Goal: Task Accomplishment & Management: Complete application form

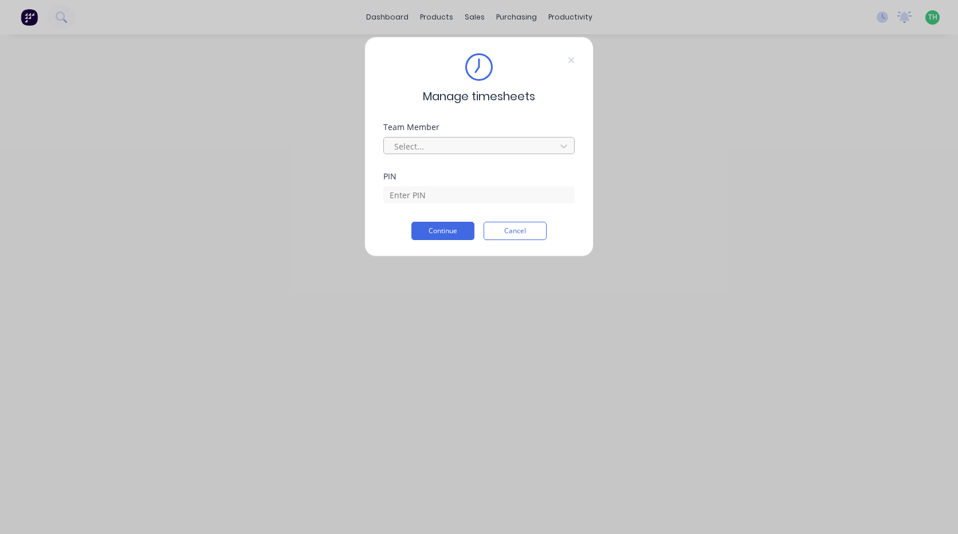
click at [476, 146] on div at bounding box center [471, 146] width 157 height 14
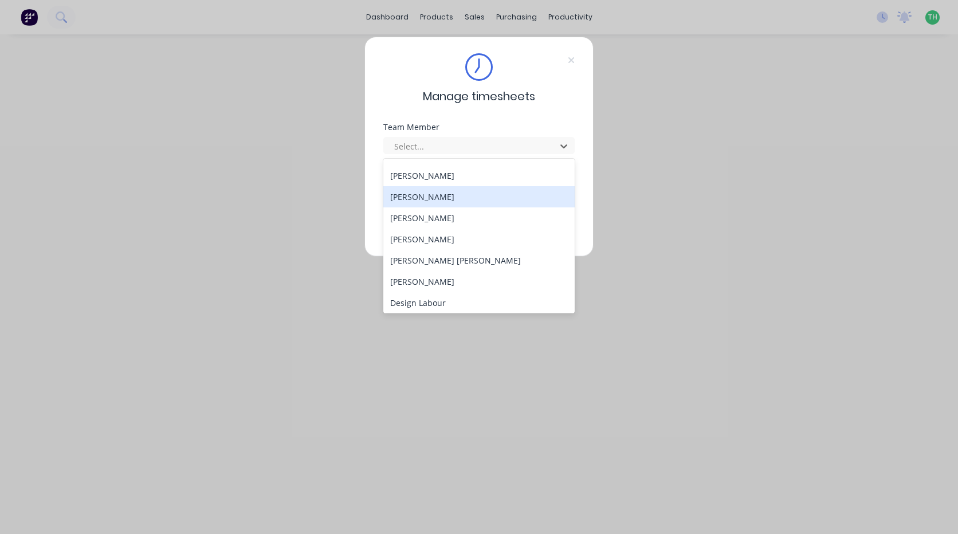
scroll to position [115, 0]
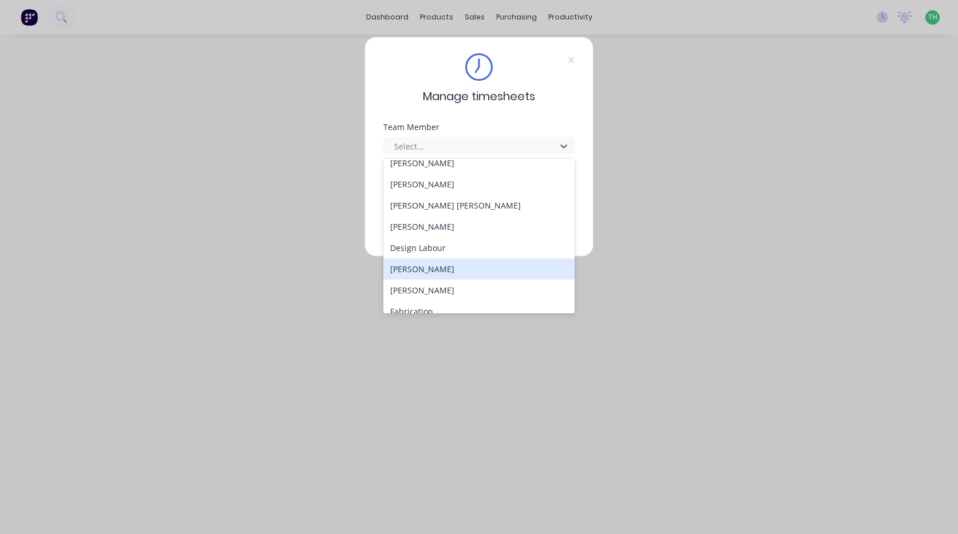
click at [445, 275] on div "[PERSON_NAME]" at bounding box center [478, 268] width 191 height 21
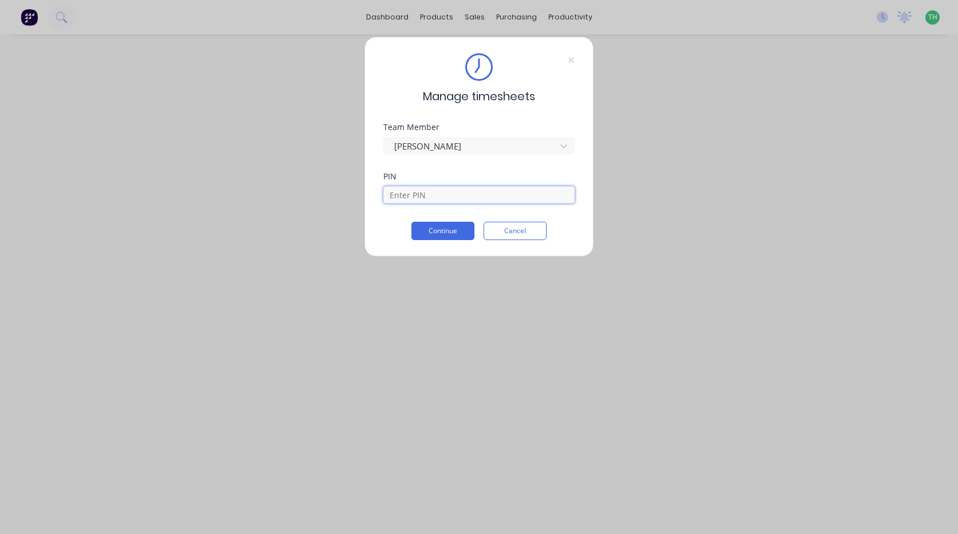
click at [417, 187] on input at bounding box center [478, 194] width 191 height 17
type input "2958"
click at [411, 222] on button "Continue" at bounding box center [442, 231] width 63 height 18
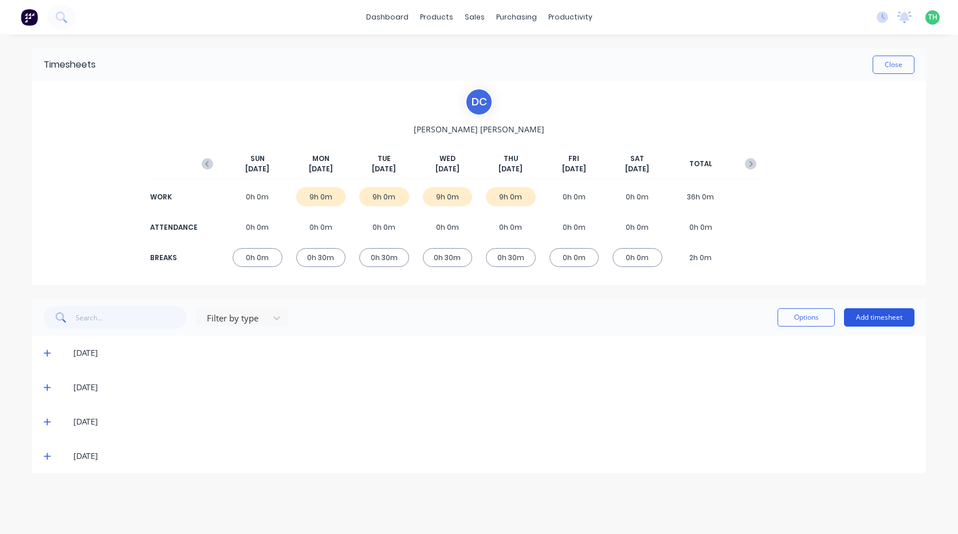
click at [888, 316] on button "Add timesheet" at bounding box center [879, 317] width 70 height 18
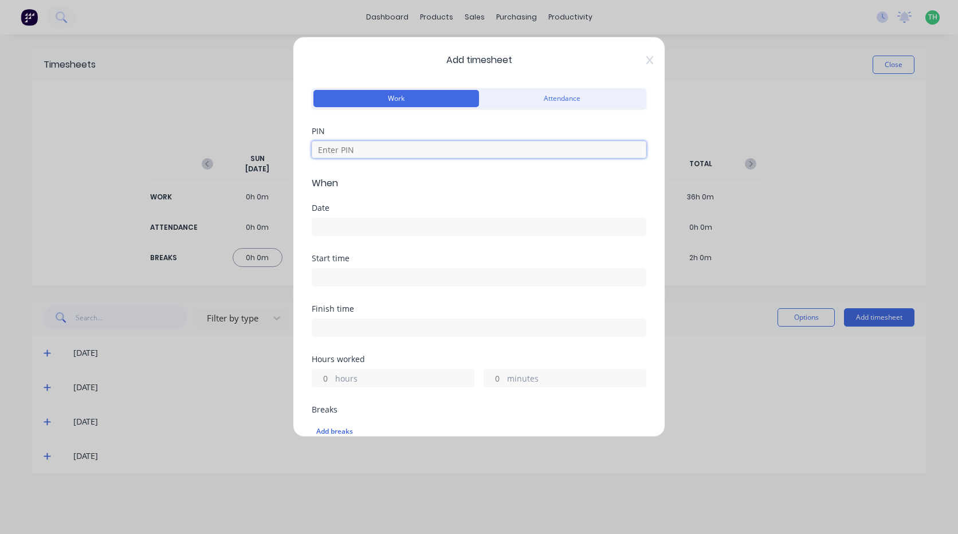
click at [399, 148] on input at bounding box center [479, 149] width 335 height 17
type input "2958"
click at [405, 229] on input at bounding box center [478, 226] width 333 height 17
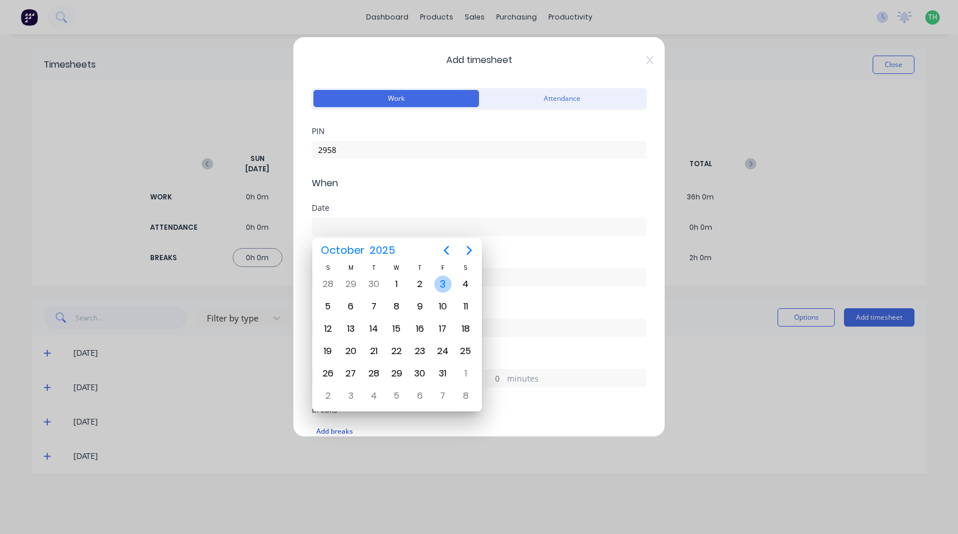
click at [445, 282] on div "3" at bounding box center [442, 284] width 17 height 17
type input "[DATE]"
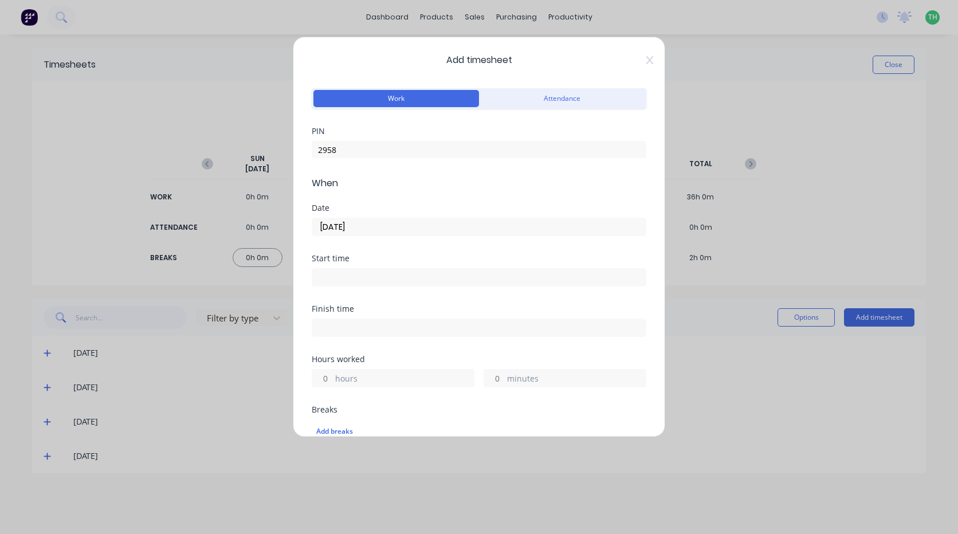
click at [367, 271] on input at bounding box center [478, 277] width 333 height 17
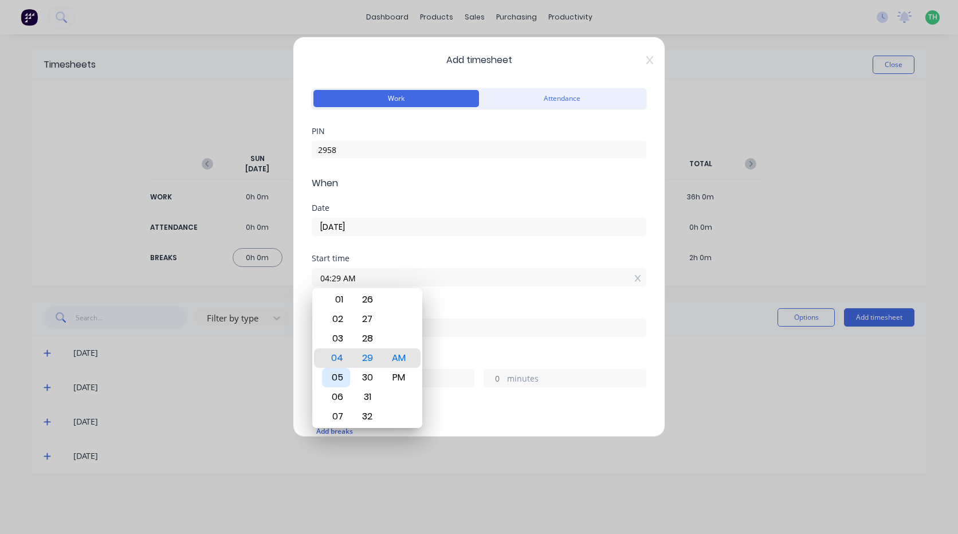
click at [335, 375] on div "05" at bounding box center [336, 377] width 28 height 19
click at [376, 322] on div "00" at bounding box center [368, 318] width 28 height 19
type input "05:00 AM"
click at [444, 354] on div "Finish time" at bounding box center [479, 330] width 335 height 50
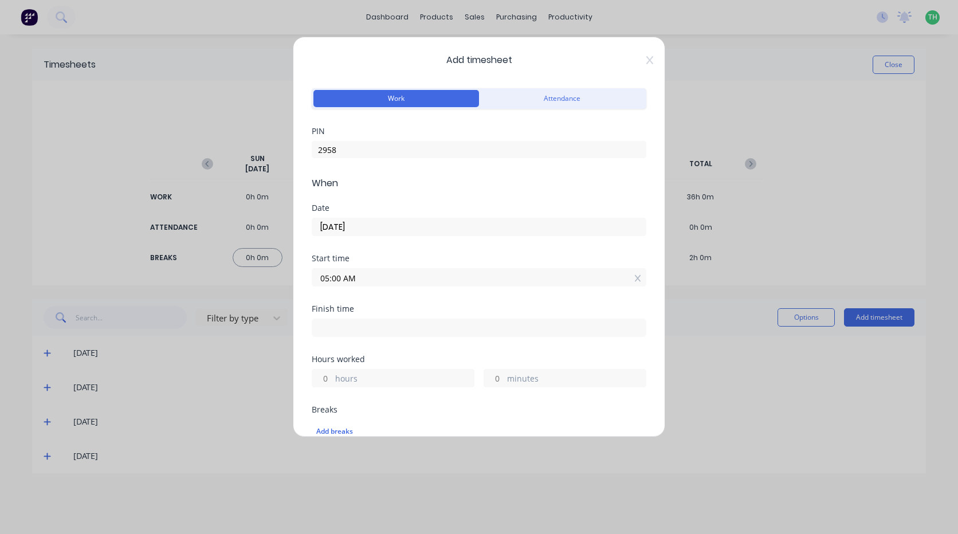
click at [387, 321] on input at bounding box center [478, 327] width 333 height 17
type input "11:32 AM"
type input "6"
type input "32"
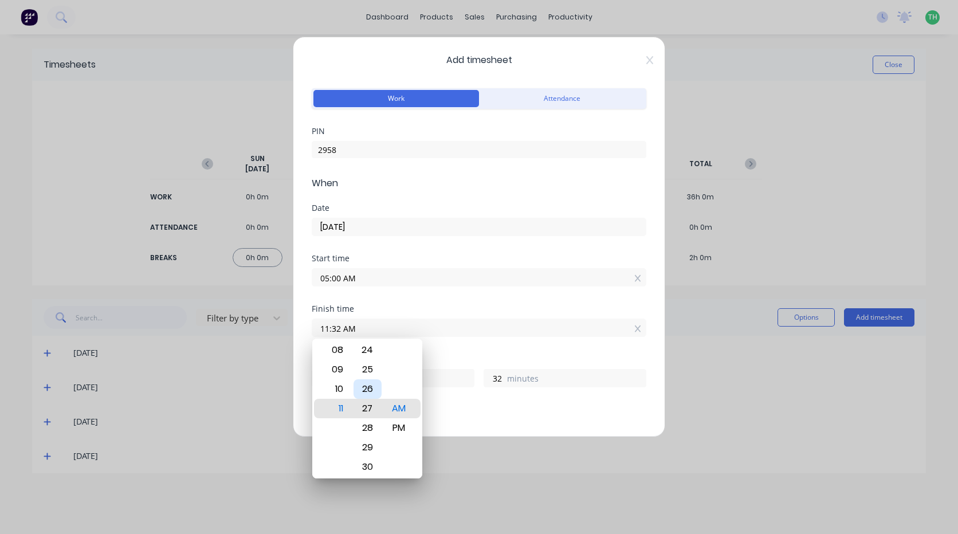
type input "11:27 AM"
type input "27"
type input "11:22 AM"
type input "22"
type input "11:17 AM"
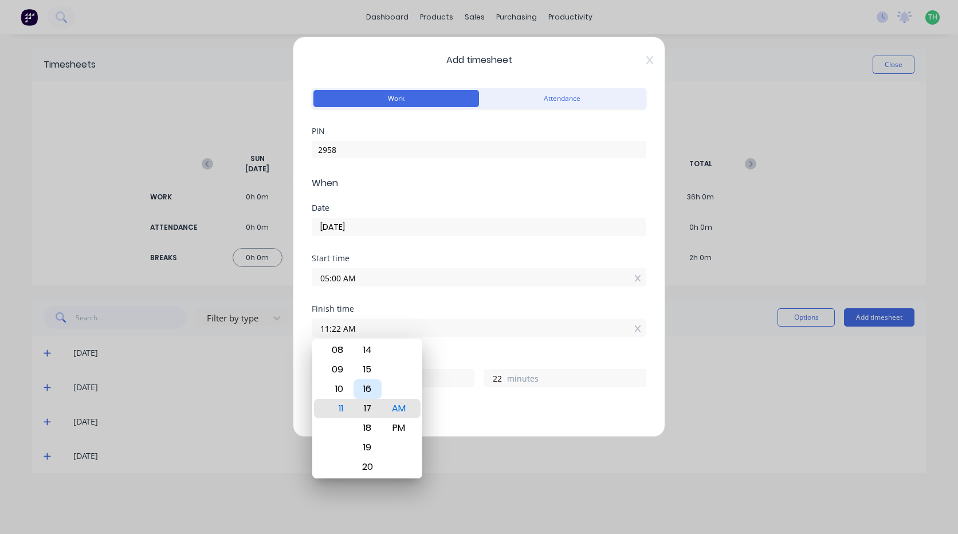
type input "17"
type input "11:12 AM"
type input "12"
type input "11:07 AM"
type input "7"
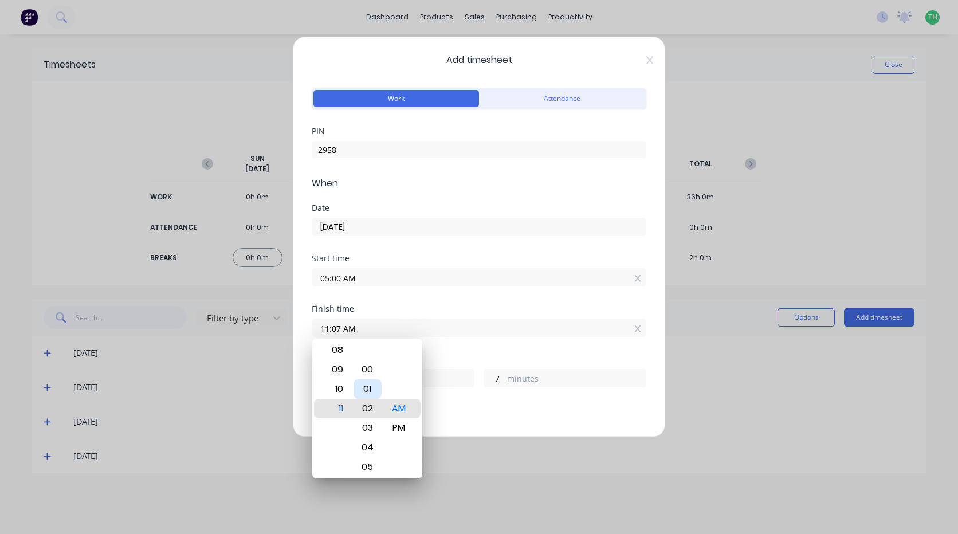
type input "11:02 AM"
type input "2"
type input "11:00 AM"
type input "0"
click at [442, 356] on div "Hours worked" at bounding box center [479, 359] width 335 height 8
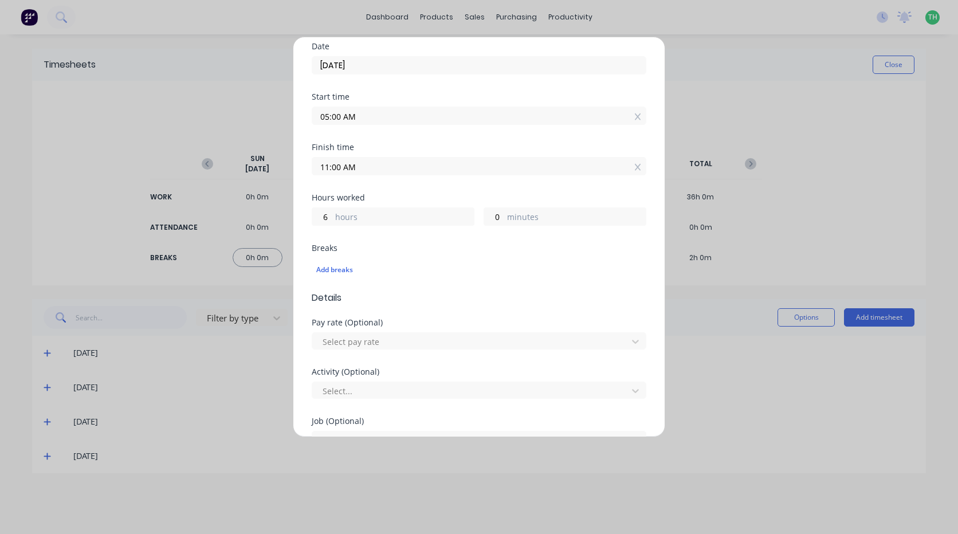
scroll to position [172, 0]
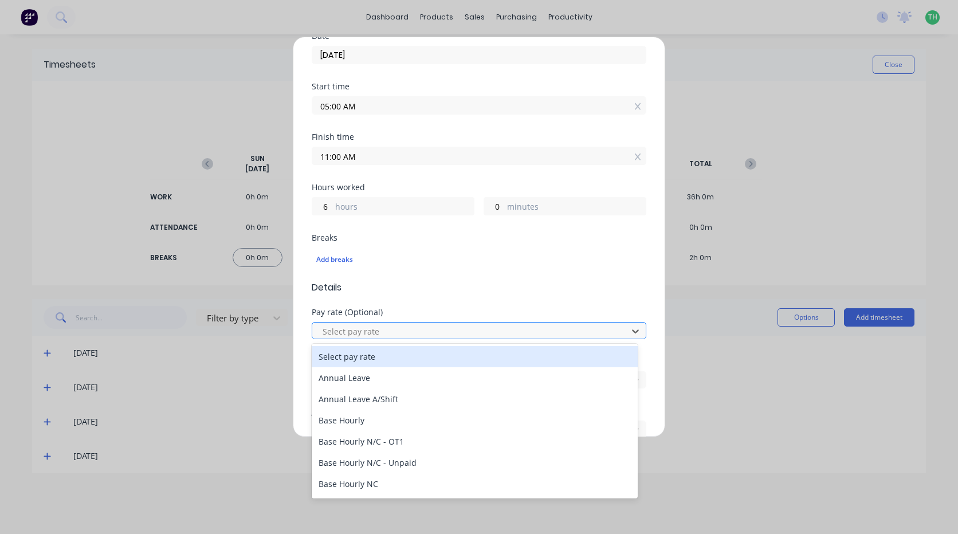
click at [372, 335] on div at bounding box center [471, 331] width 300 height 14
type input "mo"
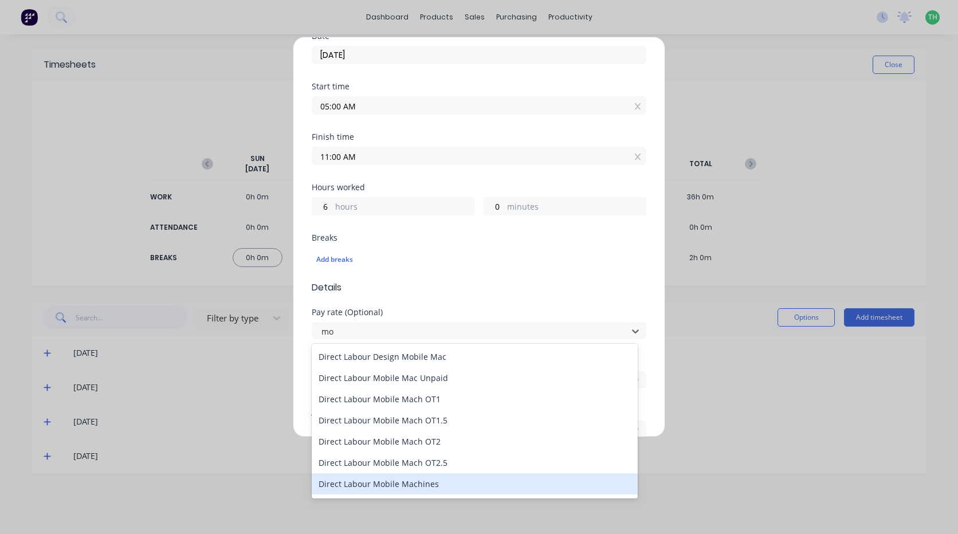
click at [418, 485] on div "Direct Labour Mobile Machines" at bounding box center [475, 483] width 326 height 21
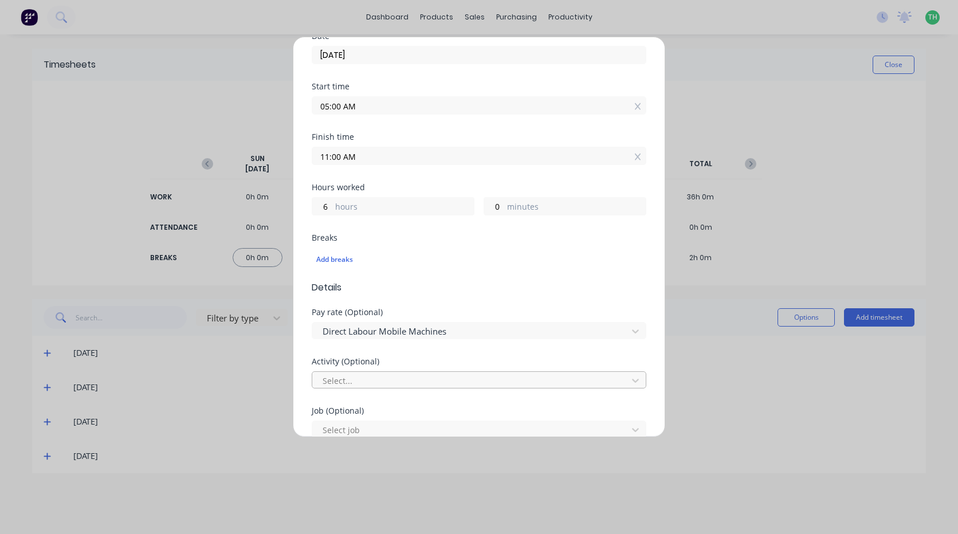
click at [374, 372] on div "Select..." at bounding box center [471, 380] width 307 height 17
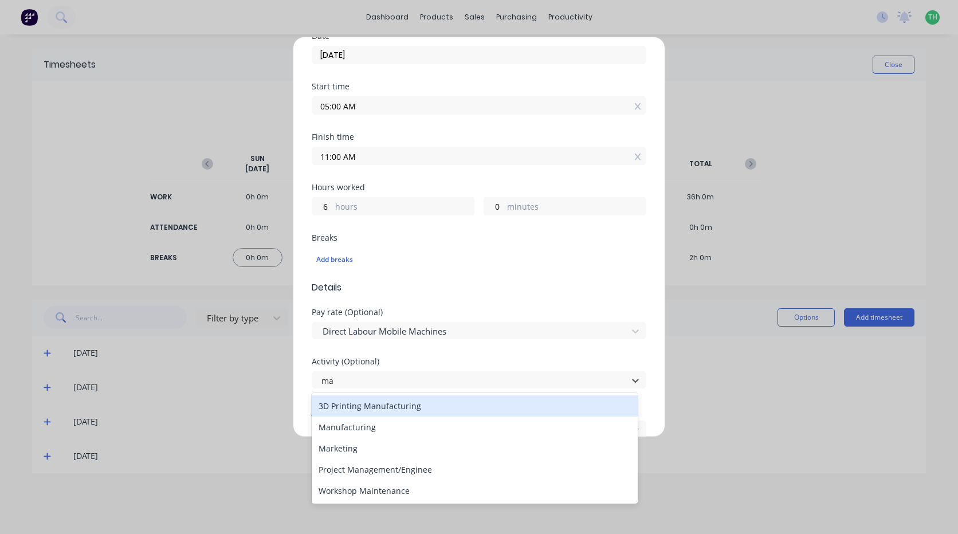
scroll to position [0, 0]
type input "man"
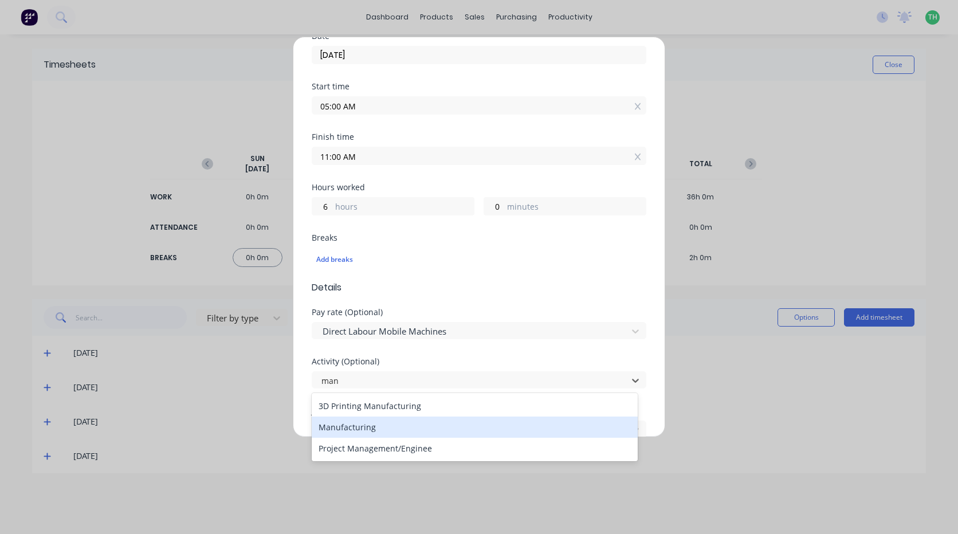
click at [371, 433] on div "Manufacturing" at bounding box center [475, 427] width 326 height 21
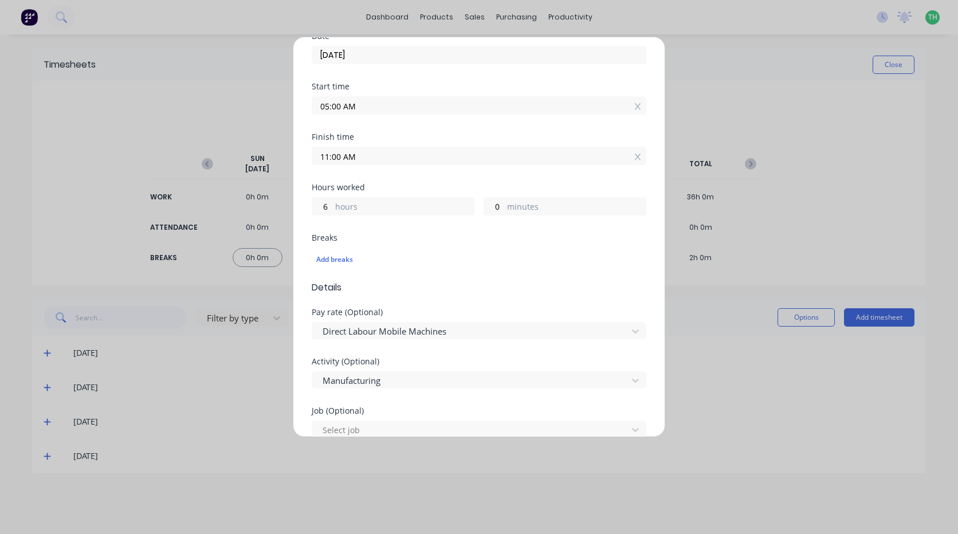
scroll to position [229, 0]
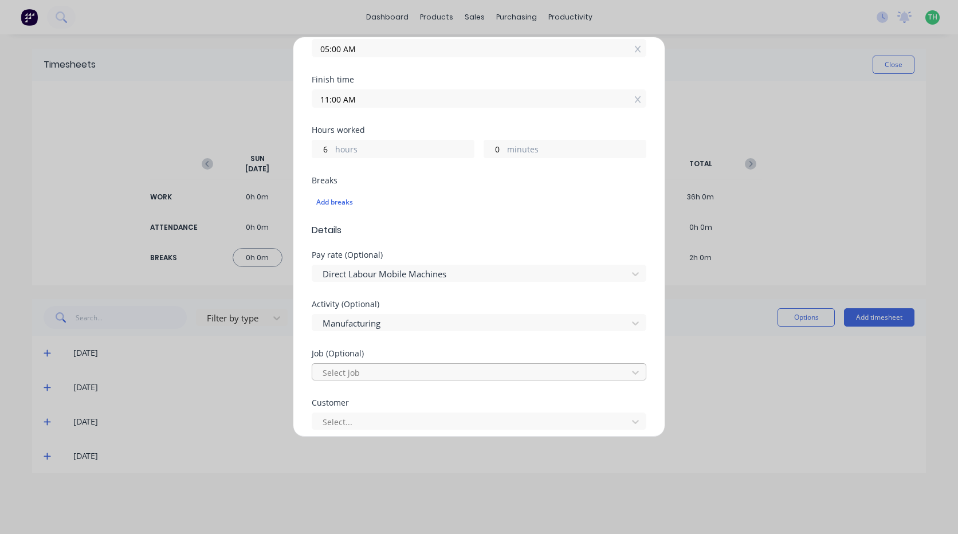
click at [374, 367] on div at bounding box center [471, 373] width 300 height 14
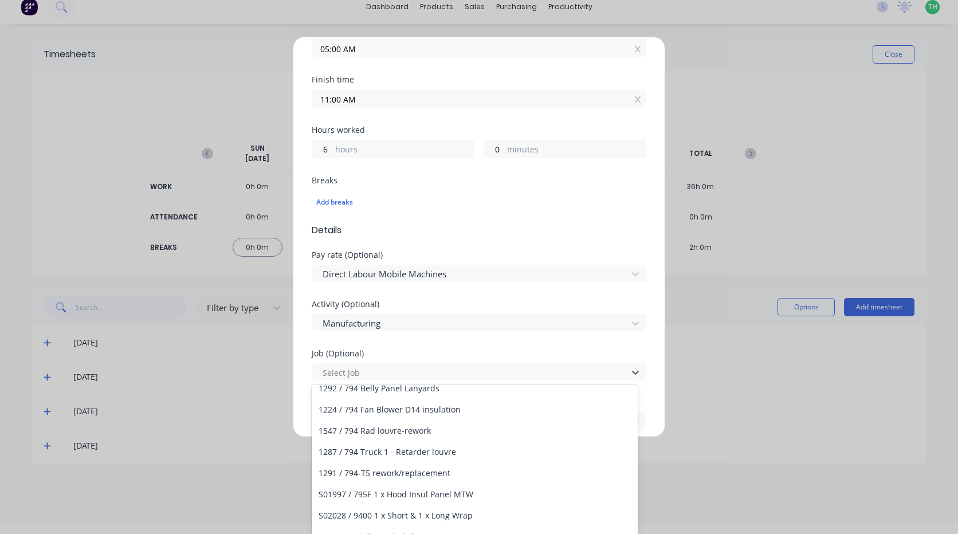
scroll to position [630, 0]
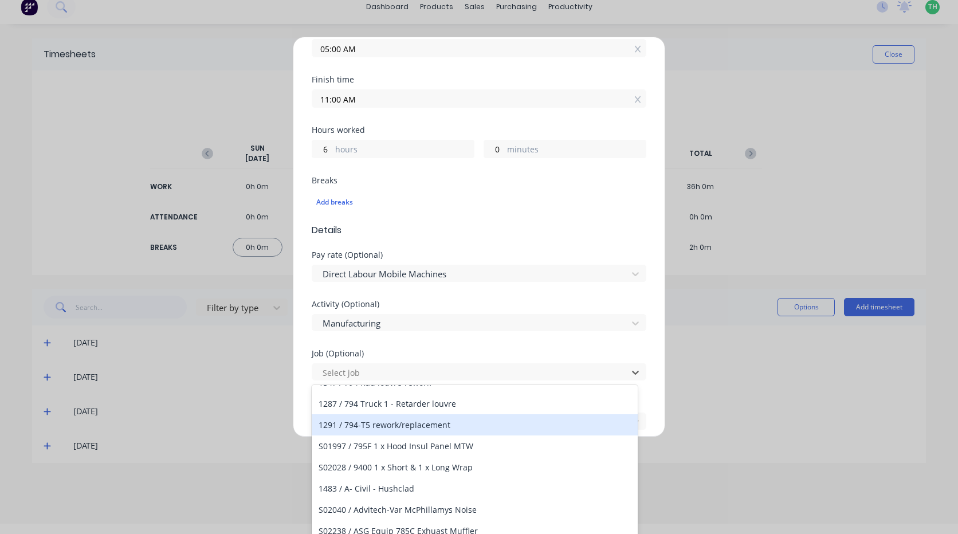
click at [686, 92] on div "Add timesheet Work Attendance PIN 2958 When Date [DATE] Start time 05:00 AM Fin…" at bounding box center [479, 267] width 958 height 534
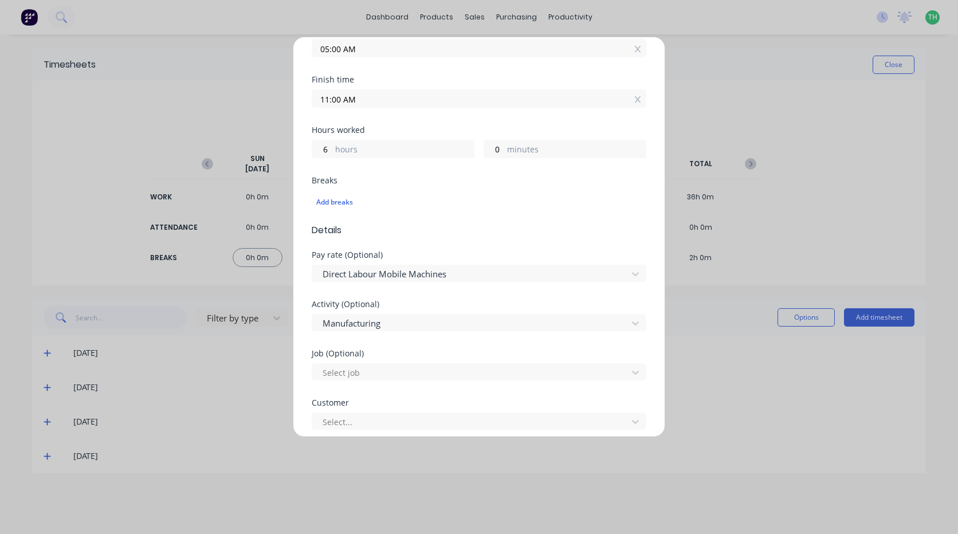
click at [673, 108] on div "Add timesheet Work Attendance PIN 2958 When Date [DATE] Start time 05:00 AM Fin…" at bounding box center [479, 267] width 958 height 534
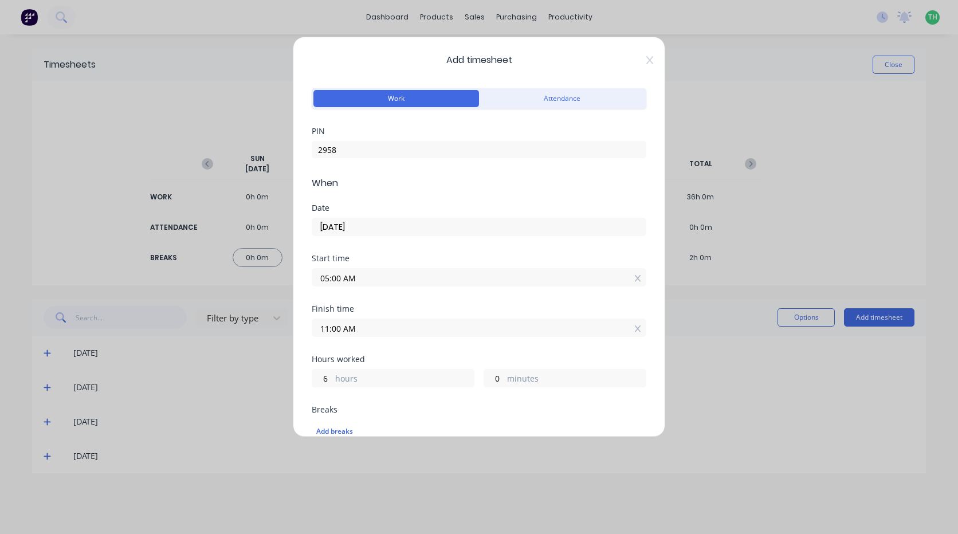
drag, startPoint x: 631, startPoint y: 62, endPoint x: 637, endPoint y: 63, distance: 5.8
click at [637, 63] on span "Add timesheet" at bounding box center [479, 60] width 335 height 14
click at [646, 61] on icon at bounding box center [649, 60] width 7 height 8
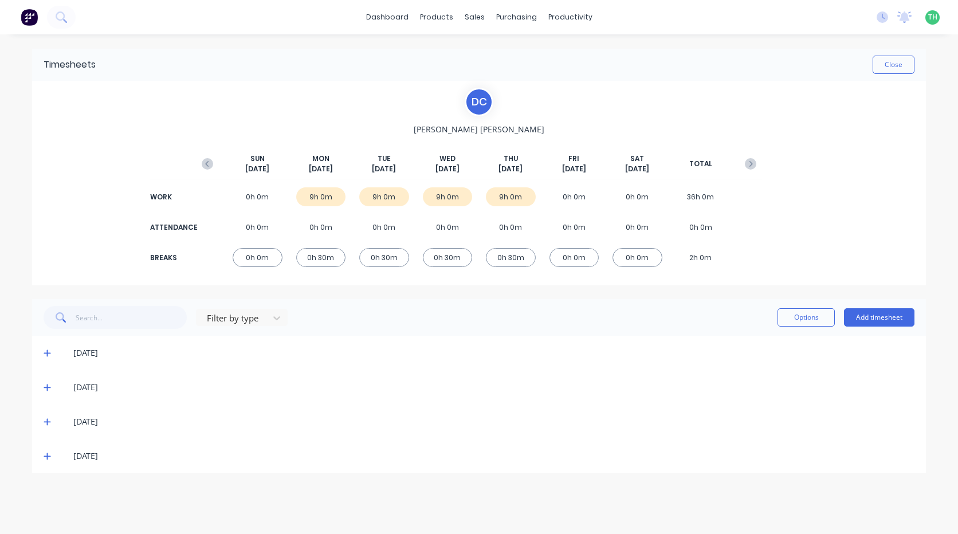
click at [49, 457] on icon at bounding box center [47, 456] width 7 height 7
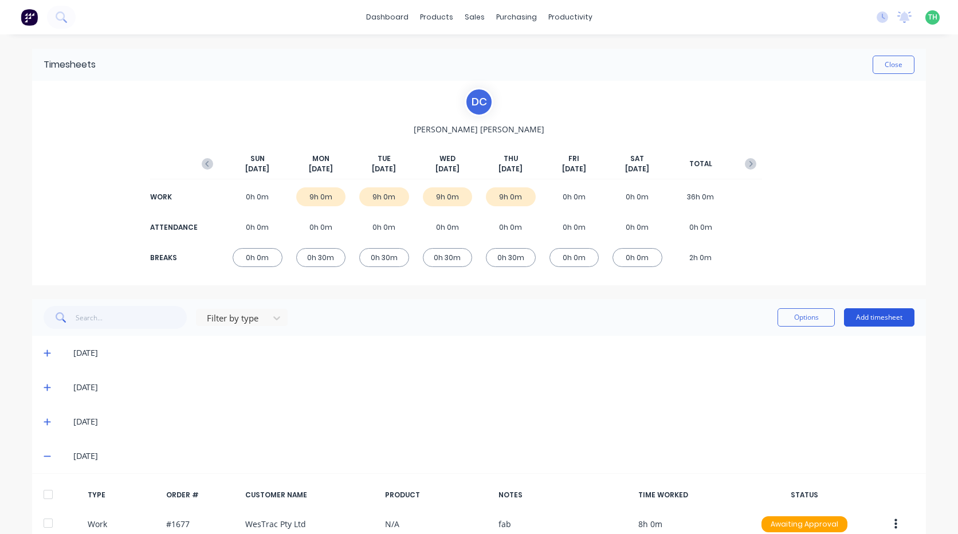
click at [870, 323] on button "Add timesheet" at bounding box center [879, 317] width 70 height 18
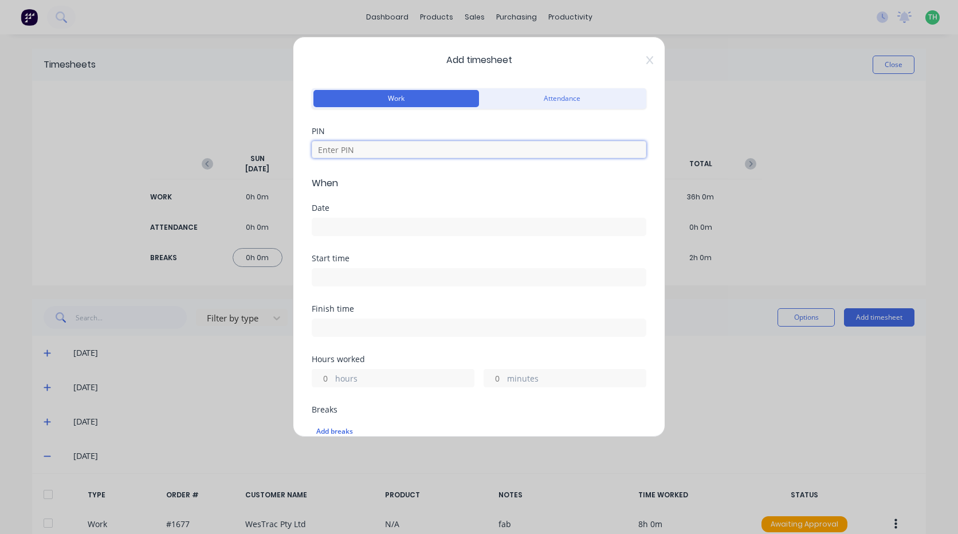
click at [411, 152] on input at bounding box center [479, 149] width 335 height 17
type input "2958"
click at [388, 218] on label at bounding box center [479, 227] width 335 height 18
click at [388, 218] on input at bounding box center [478, 226] width 333 height 17
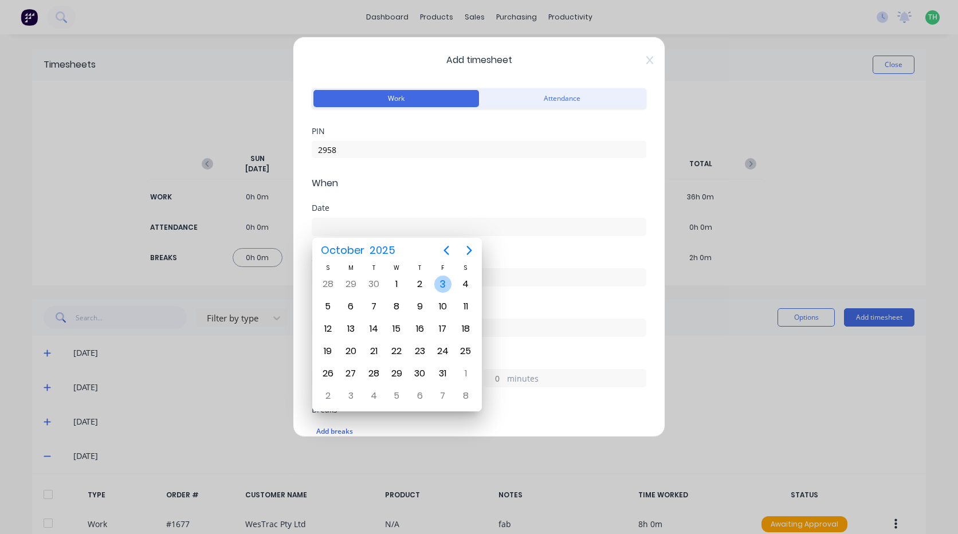
click at [443, 285] on div "3" at bounding box center [442, 284] width 17 height 17
type input "[DATE]"
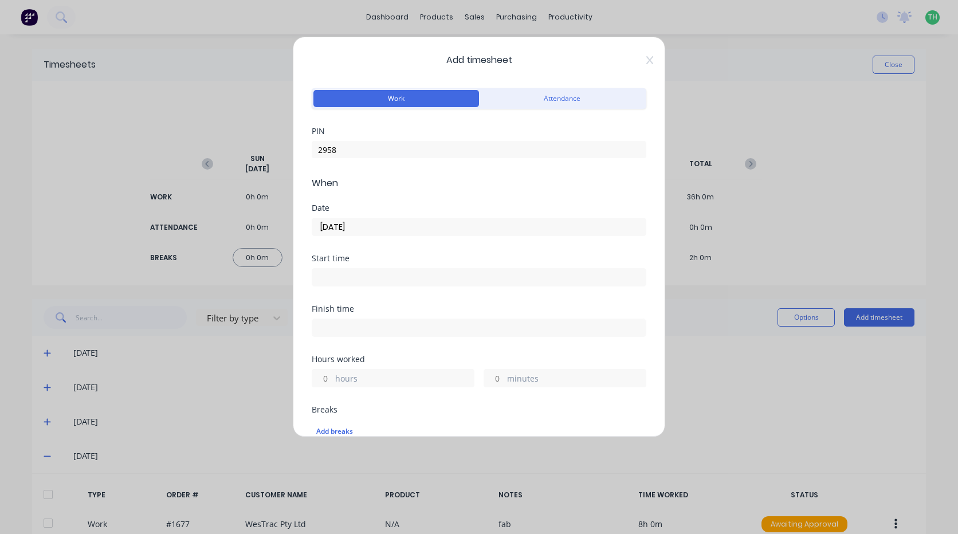
click at [355, 268] on div at bounding box center [479, 275] width 335 height 21
click at [357, 278] on input at bounding box center [478, 277] width 333 height 17
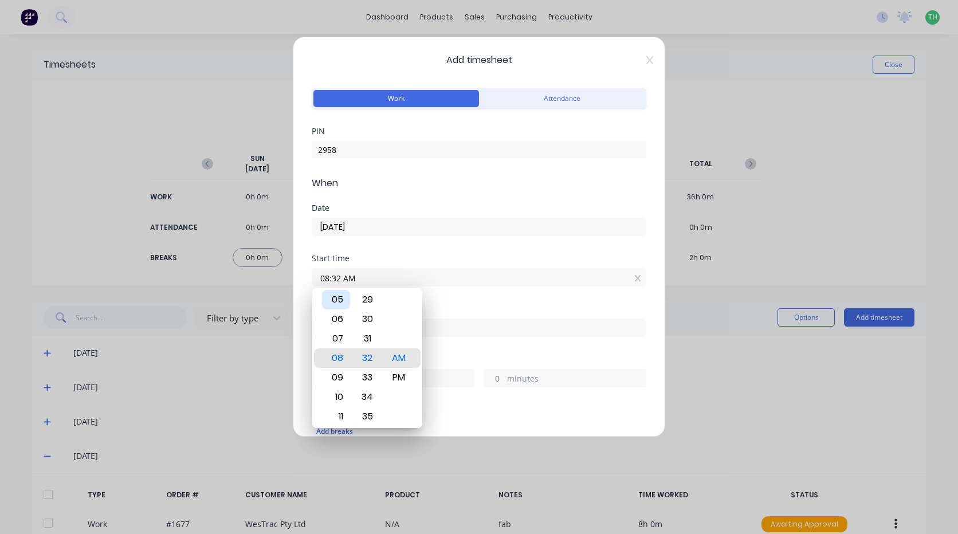
click at [339, 303] on div "05" at bounding box center [336, 299] width 28 height 19
type input "05:00 AM"
click at [404, 356] on div "AM" at bounding box center [399, 357] width 28 height 19
click at [464, 307] on div "Finish time" at bounding box center [479, 309] width 335 height 8
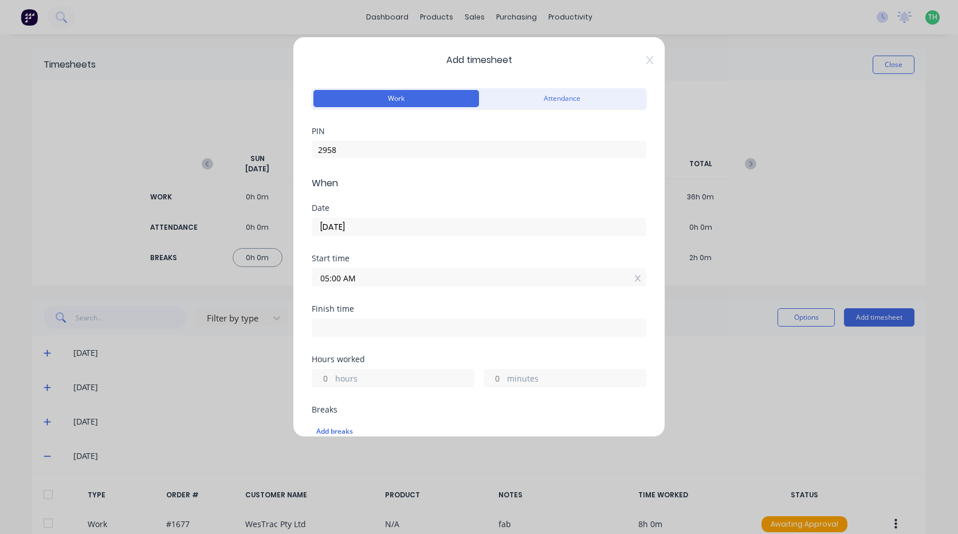
click at [416, 336] on label at bounding box center [479, 328] width 335 height 18
click at [416, 336] on input at bounding box center [478, 327] width 333 height 17
type input "11:33 AM"
type input "6"
type input "33"
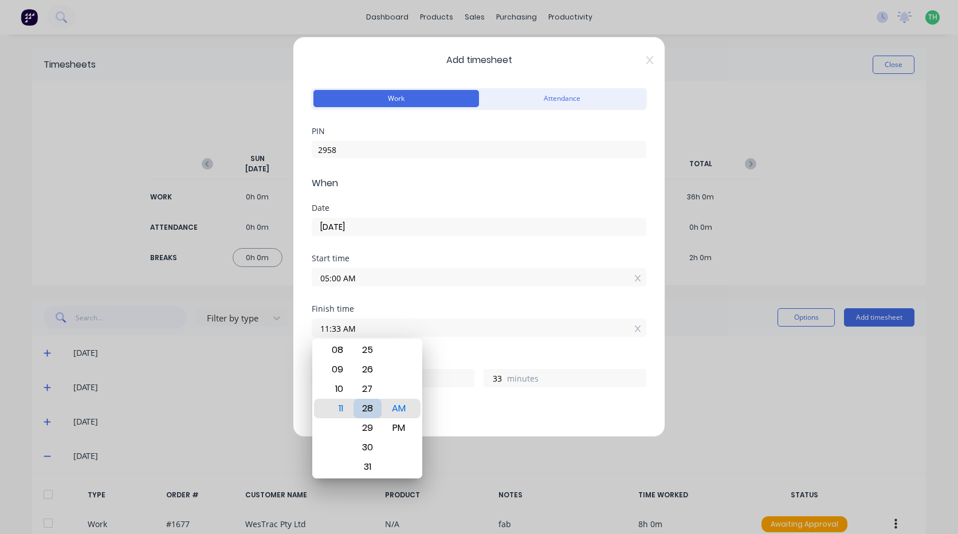
type input "11:28 AM"
type input "28"
type input "11:23 AM"
type input "23"
type input "11:17 AM"
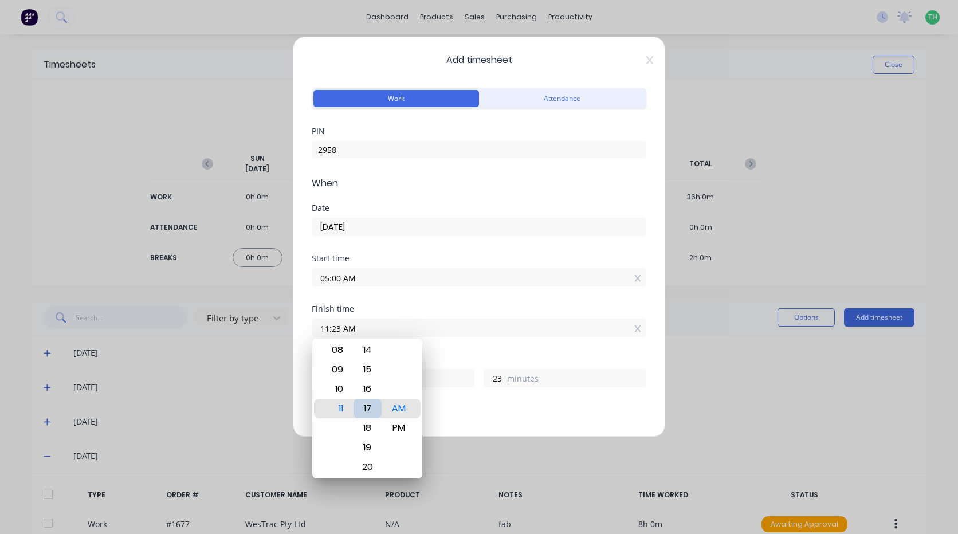
type input "17"
type input "11:12 AM"
type input "12"
type input "11:06 AM"
type input "6"
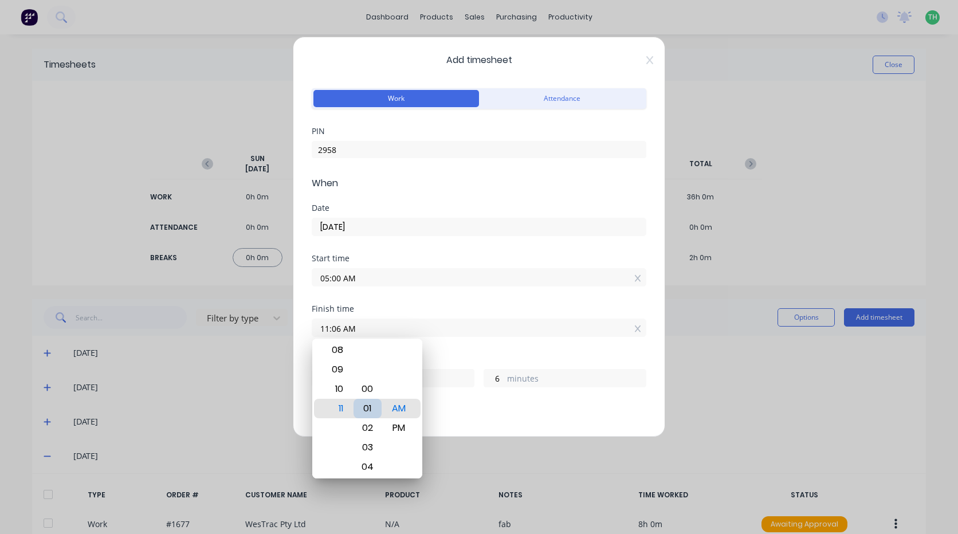
type input "11:01 AM"
type input "1"
type input "11:00 AM"
type input "0"
click at [476, 319] on label "11:00 AM" at bounding box center [479, 328] width 335 height 18
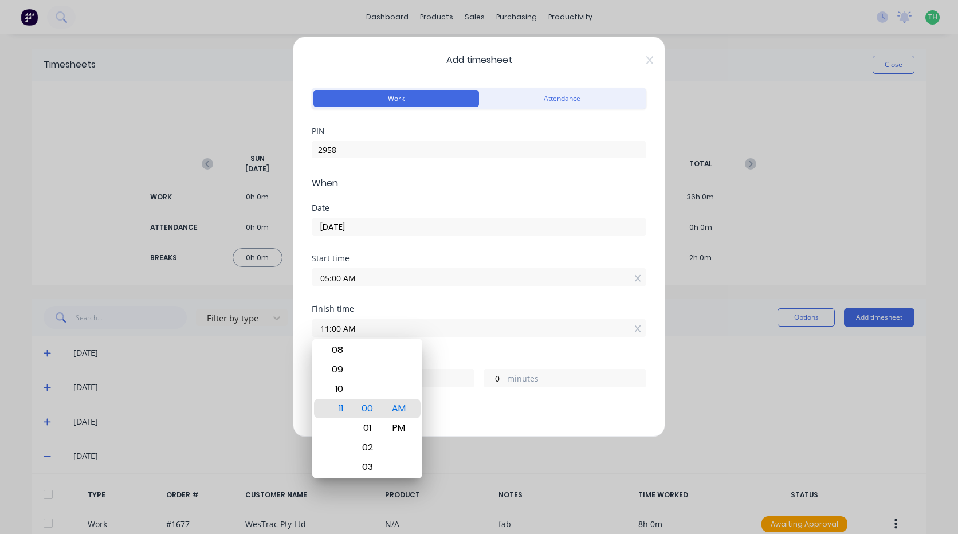
click at [476, 319] on input "11:00 AM" at bounding box center [478, 327] width 333 height 17
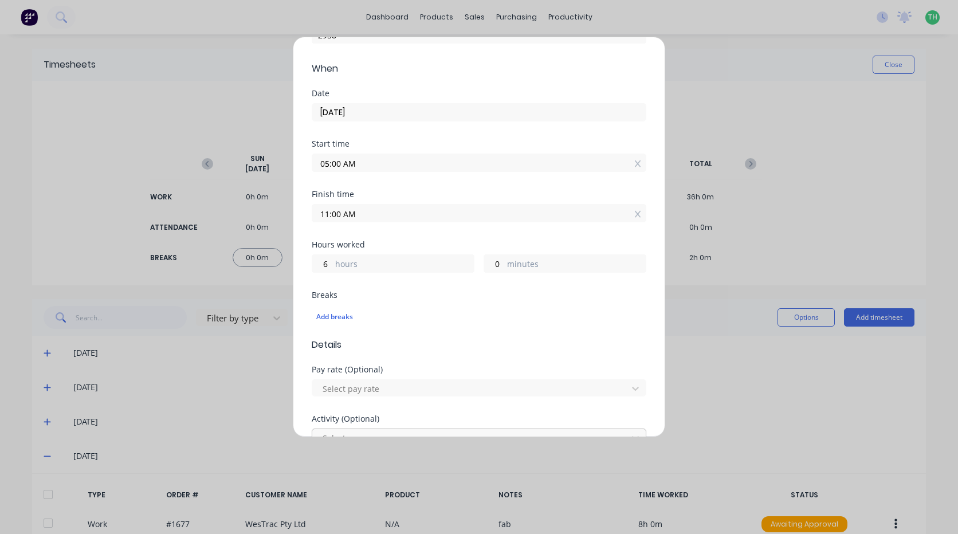
scroll to position [172, 0]
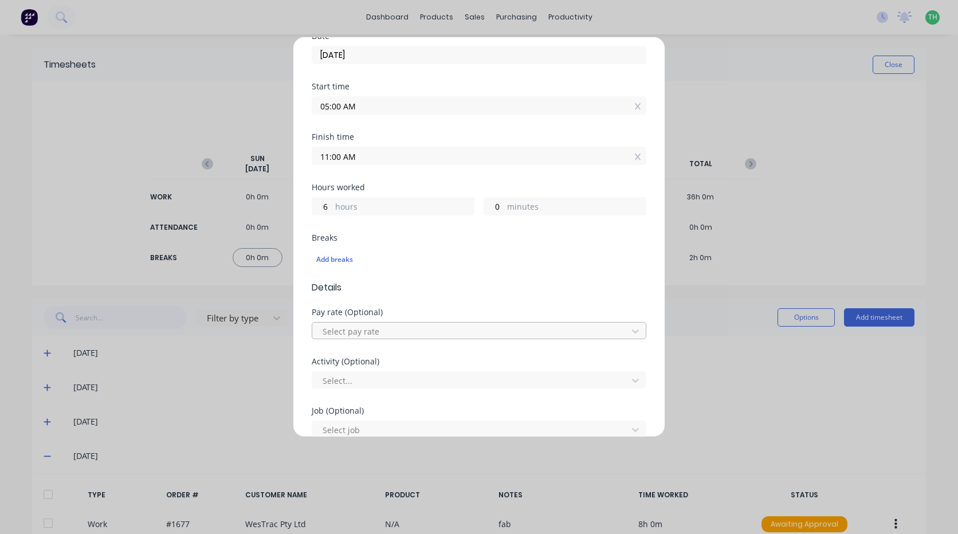
click at [382, 336] on div at bounding box center [471, 331] width 300 height 14
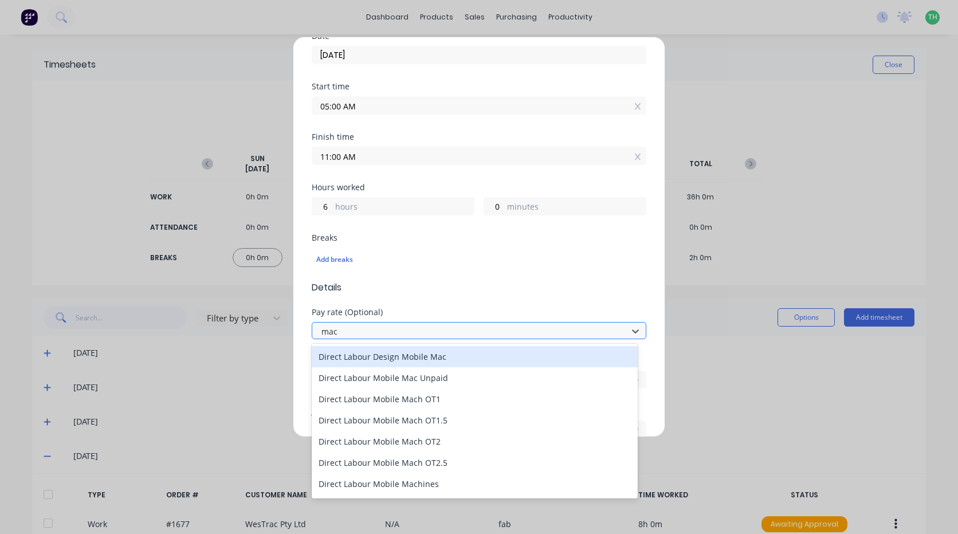
type input "mach"
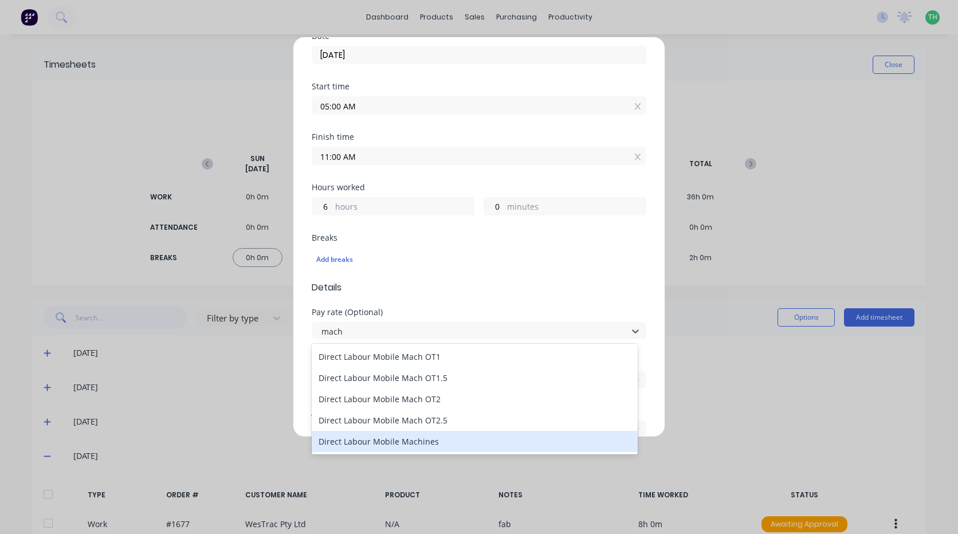
click at [418, 438] on div "Direct Labour Mobile Machines" at bounding box center [475, 441] width 326 height 21
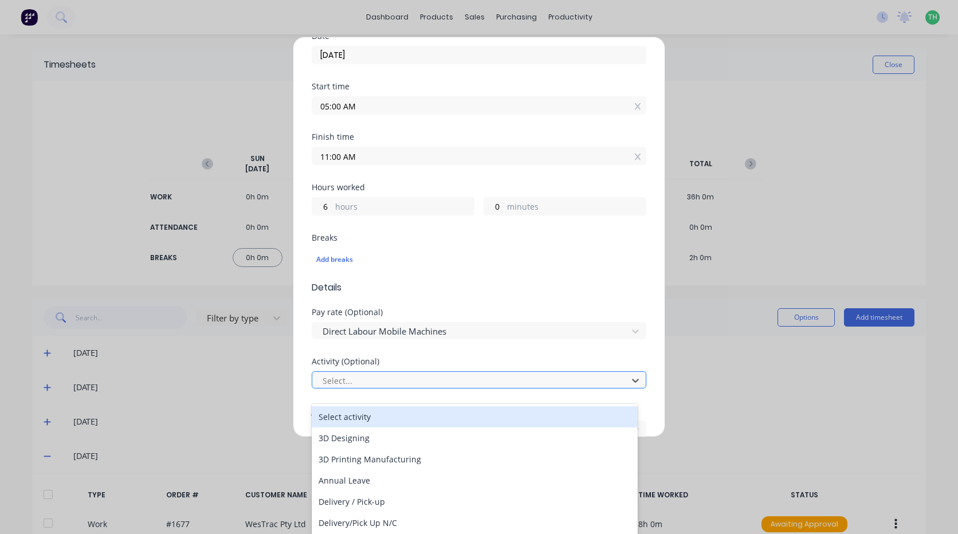
click at [387, 379] on div at bounding box center [471, 381] width 300 height 14
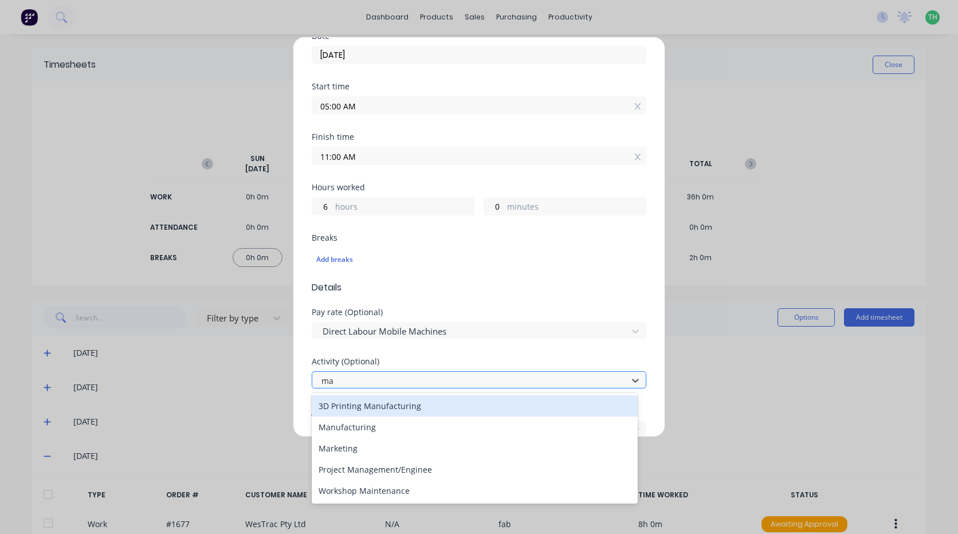
type input "man"
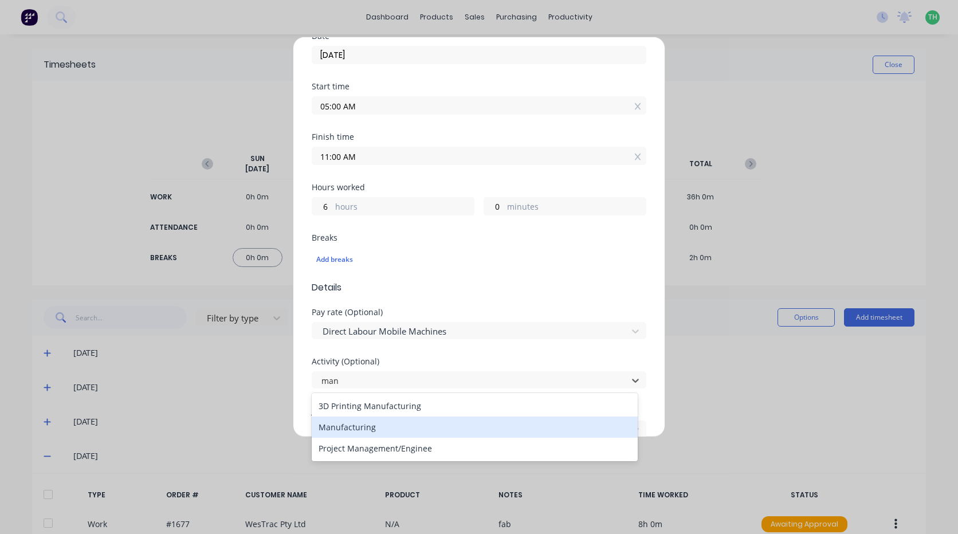
click at [362, 419] on div "Manufacturing" at bounding box center [475, 427] width 326 height 21
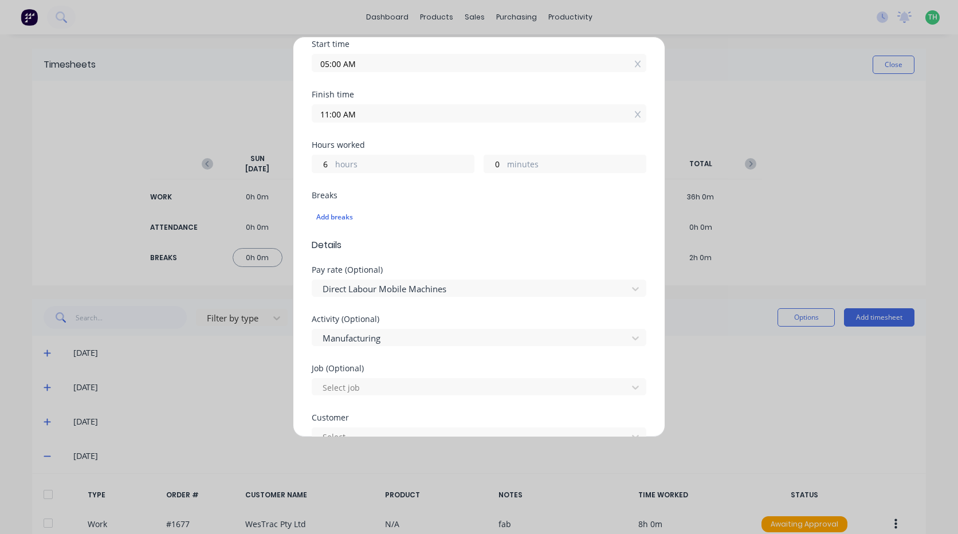
scroll to position [286, 0]
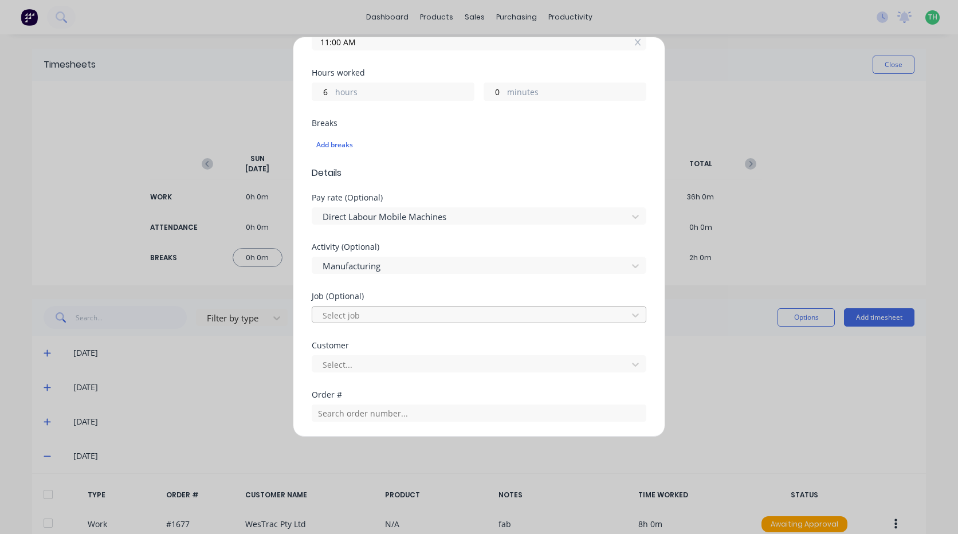
click at [362, 313] on div at bounding box center [471, 315] width 300 height 14
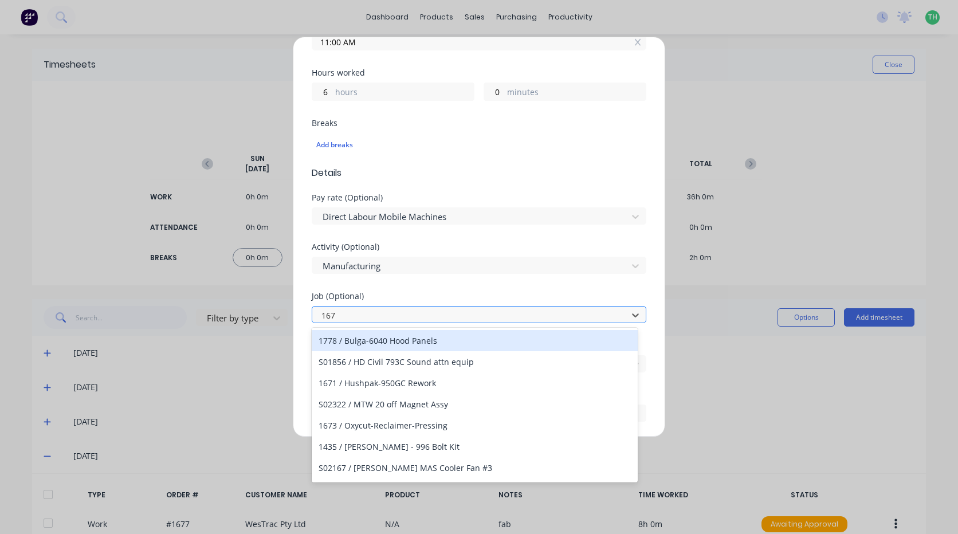
type input "1677"
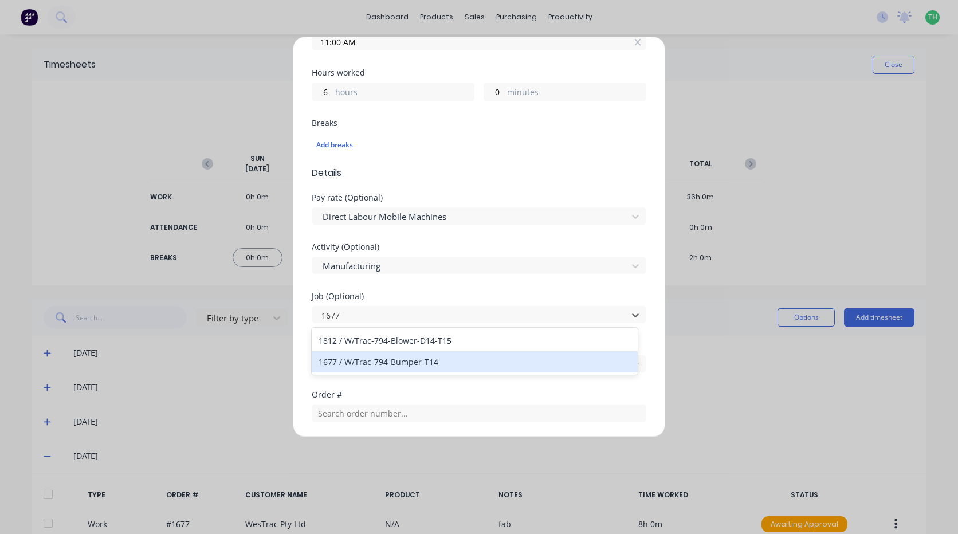
click at [386, 356] on div "1677 / W/Trac-794-Bumper-T14" at bounding box center [475, 361] width 326 height 21
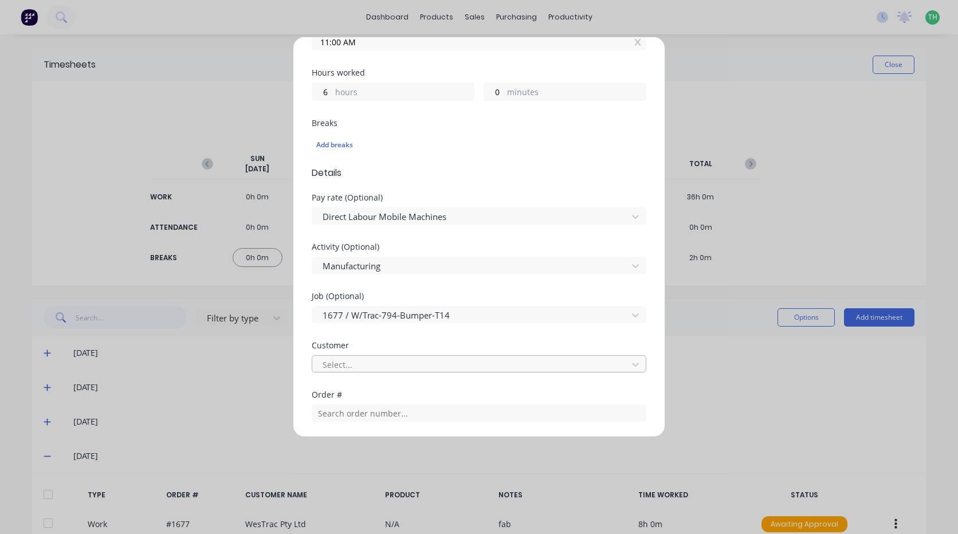
click at [378, 366] on div at bounding box center [471, 365] width 300 height 14
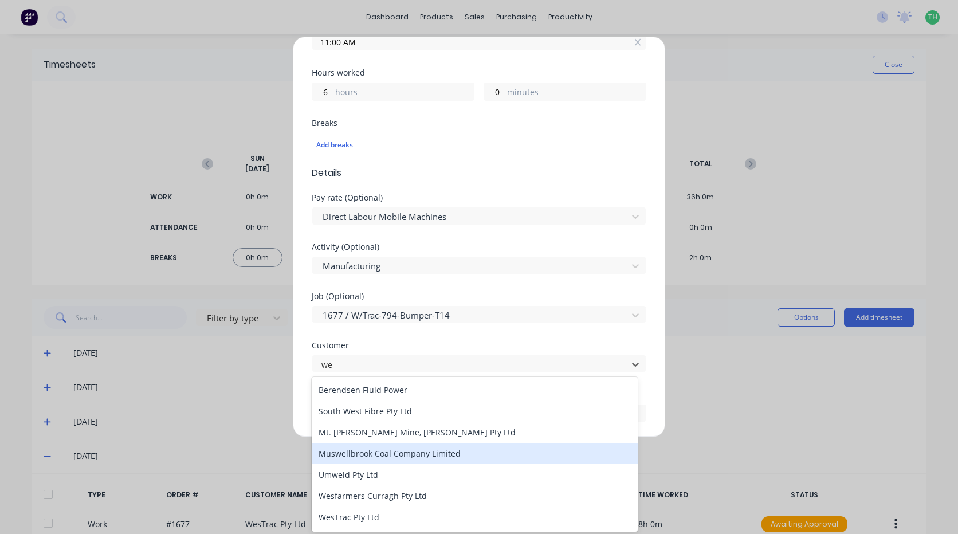
type input "[PERSON_NAME]"
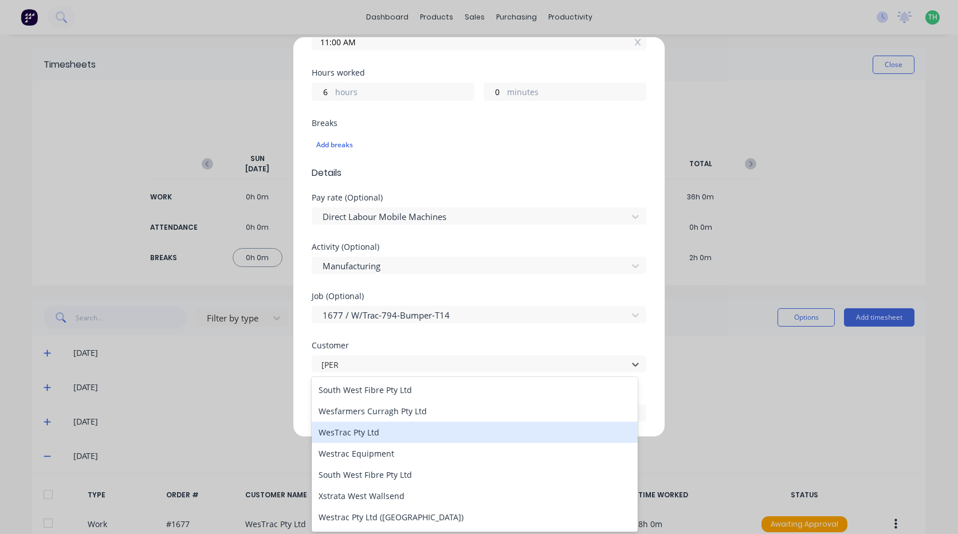
click at [360, 431] on div "WesTrac Pty Ltd" at bounding box center [475, 432] width 326 height 21
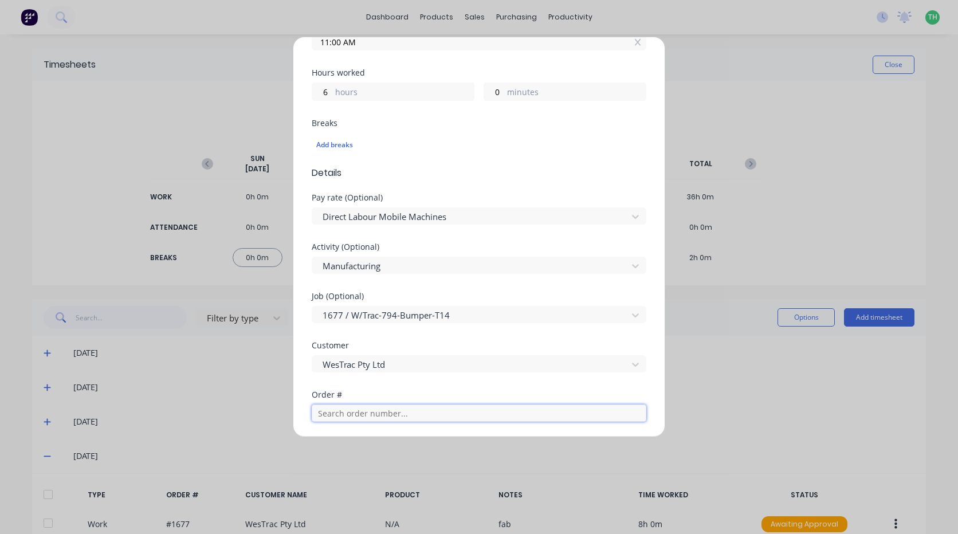
click at [359, 414] on input "text" at bounding box center [479, 413] width 335 height 17
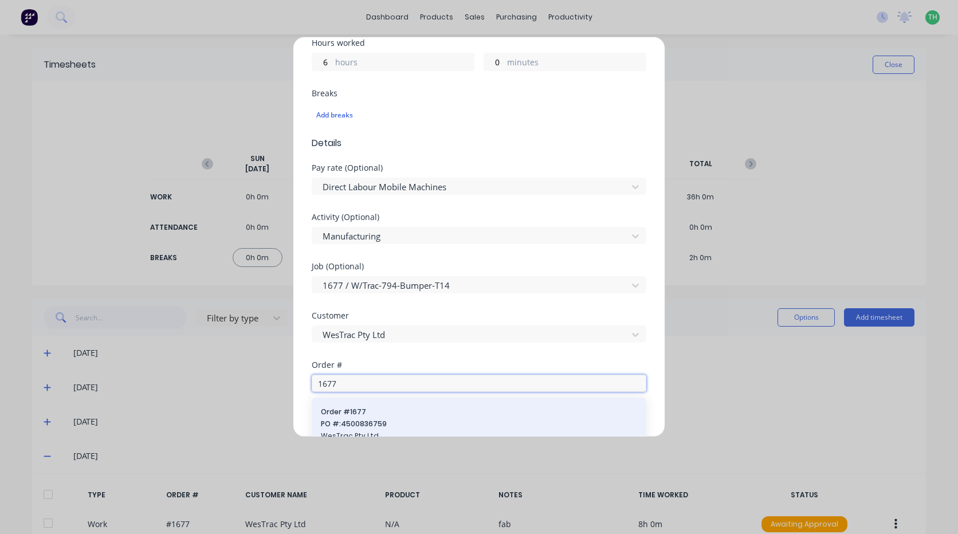
scroll to position [344, 0]
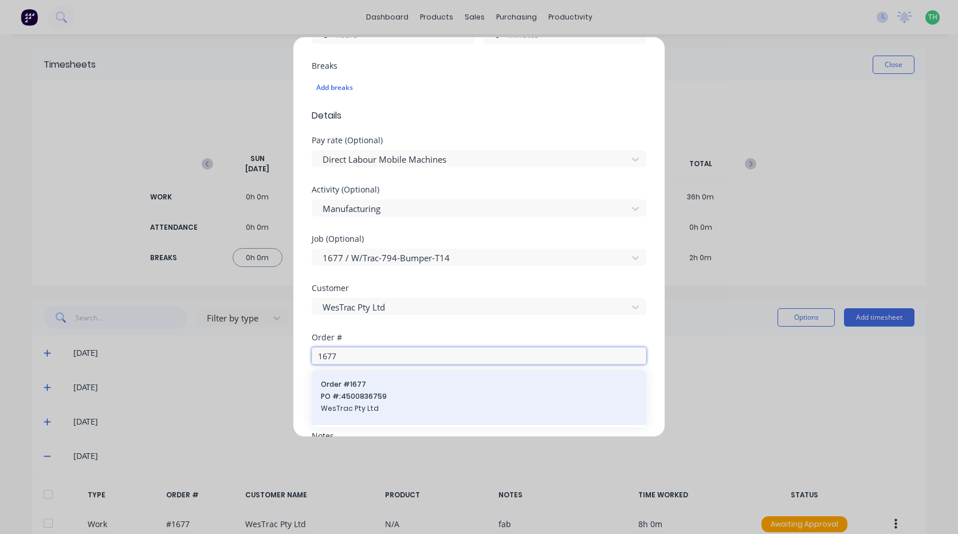
type input "1677"
click at [374, 402] on span "PO #: 4500836759" at bounding box center [479, 396] width 316 height 10
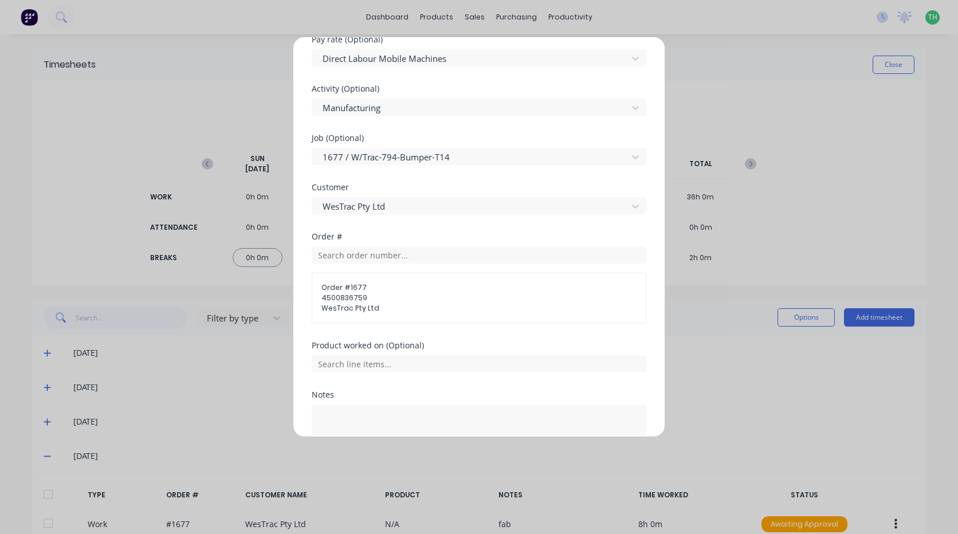
scroll to position [458, 0]
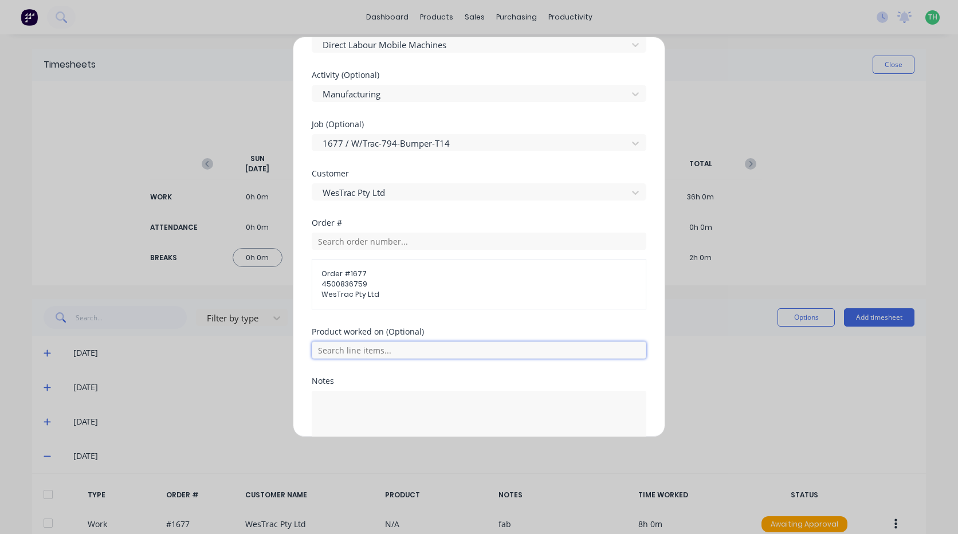
click at [362, 347] on input "text" at bounding box center [479, 349] width 335 height 17
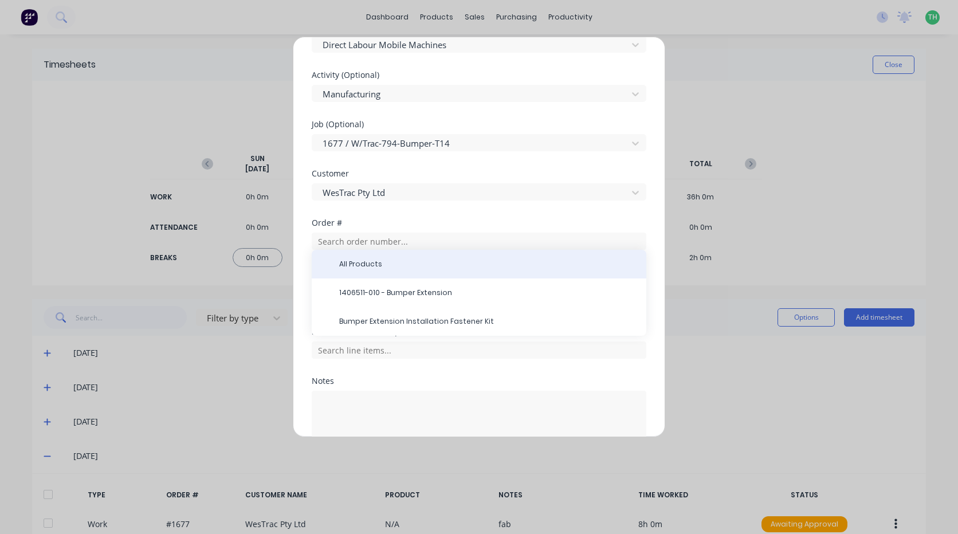
click at [353, 269] on span "All Products" at bounding box center [488, 264] width 298 height 10
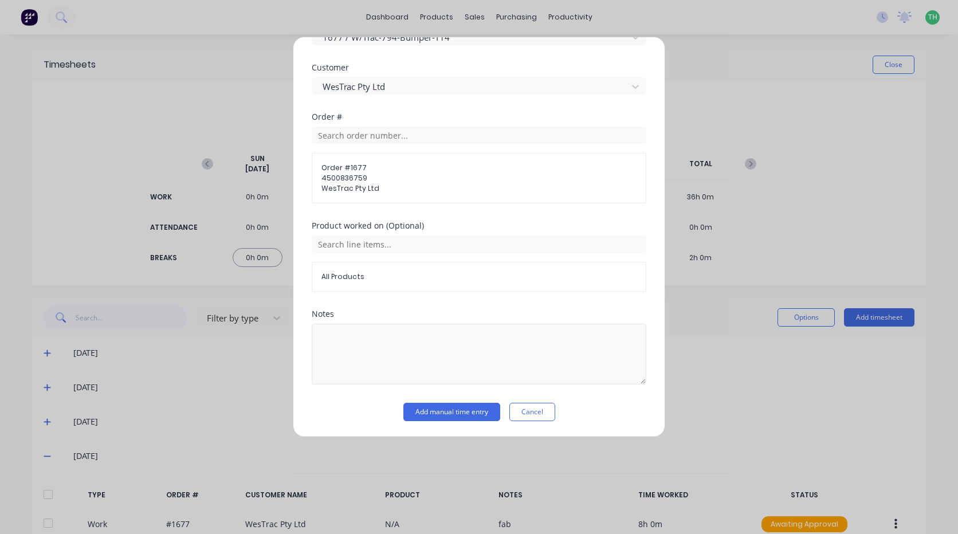
scroll to position [565, 0]
click at [369, 337] on textarea at bounding box center [479, 353] width 335 height 61
type textarea "fab"
click at [472, 416] on button "Add manual time entry" at bounding box center [451, 411] width 97 height 18
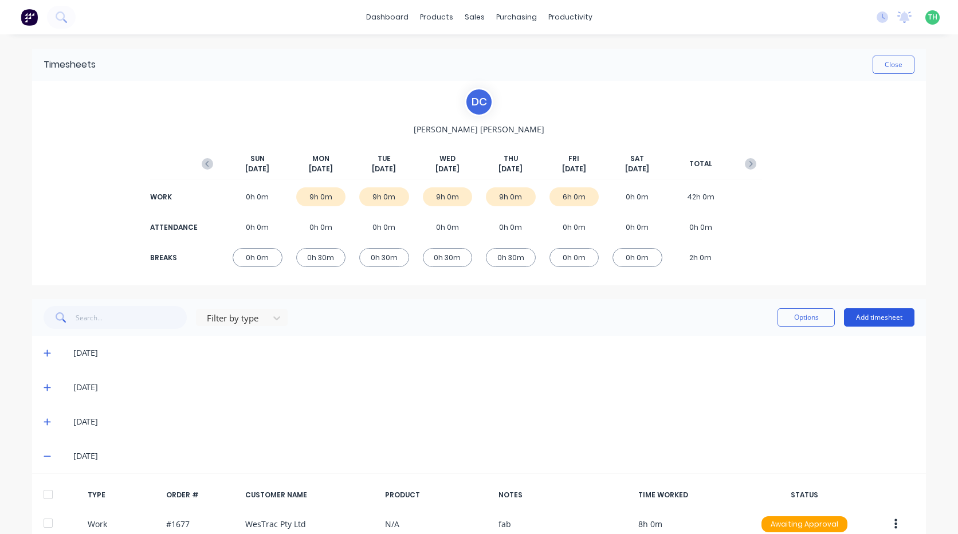
click at [870, 317] on button "Add timesheet" at bounding box center [879, 317] width 70 height 18
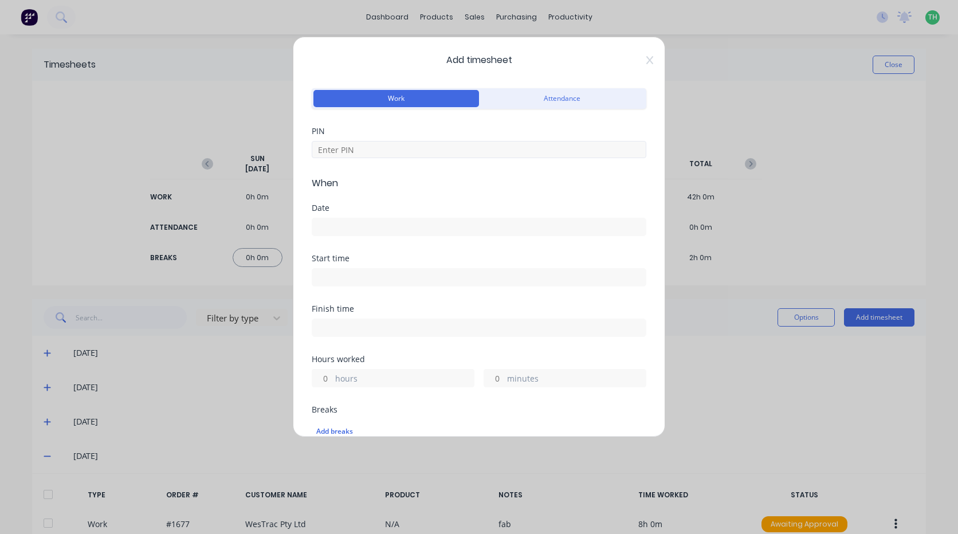
click at [359, 141] on div at bounding box center [479, 148] width 335 height 20
click at [359, 145] on input at bounding box center [479, 149] width 335 height 17
type input "2958"
click at [347, 231] on input at bounding box center [478, 226] width 333 height 17
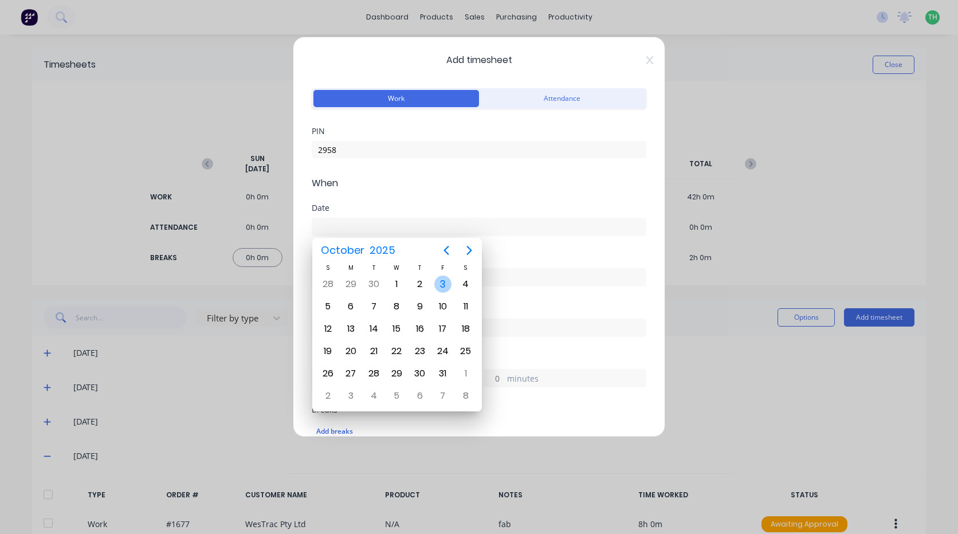
click at [451, 279] on div "3" at bounding box center [442, 284] width 23 height 22
type input "[DATE]"
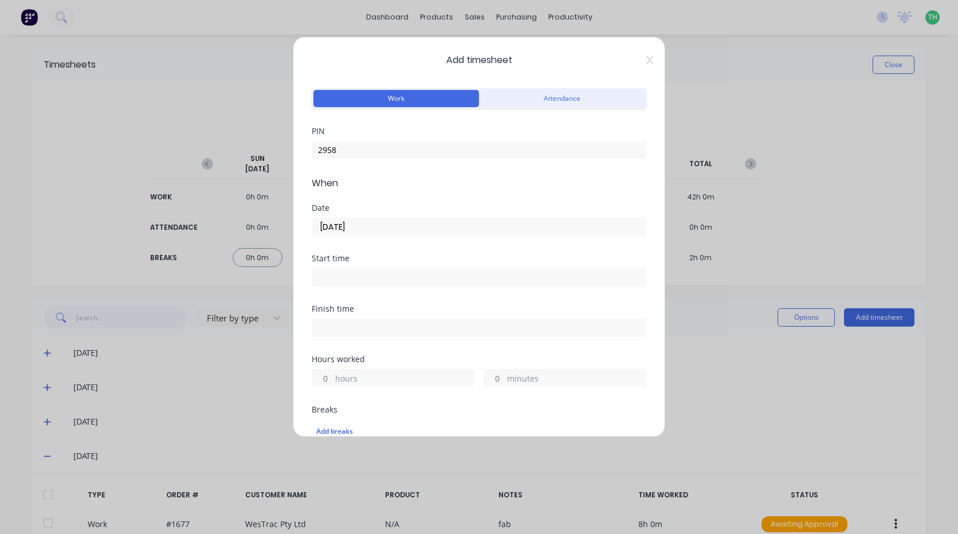
click at [394, 270] on input at bounding box center [478, 277] width 333 height 17
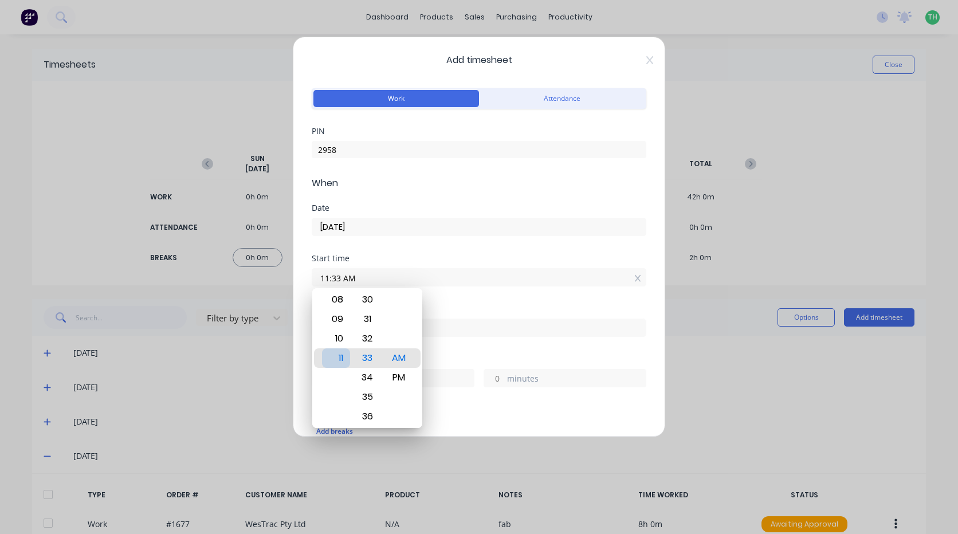
click at [336, 356] on div "11" at bounding box center [336, 357] width 28 height 19
type input "11:00 AM"
click at [364, 355] on div "00" at bounding box center [368, 357] width 28 height 19
click at [483, 322] on input at bounding box center [478, 327] width 333 height 17
type input "11:33 AM"
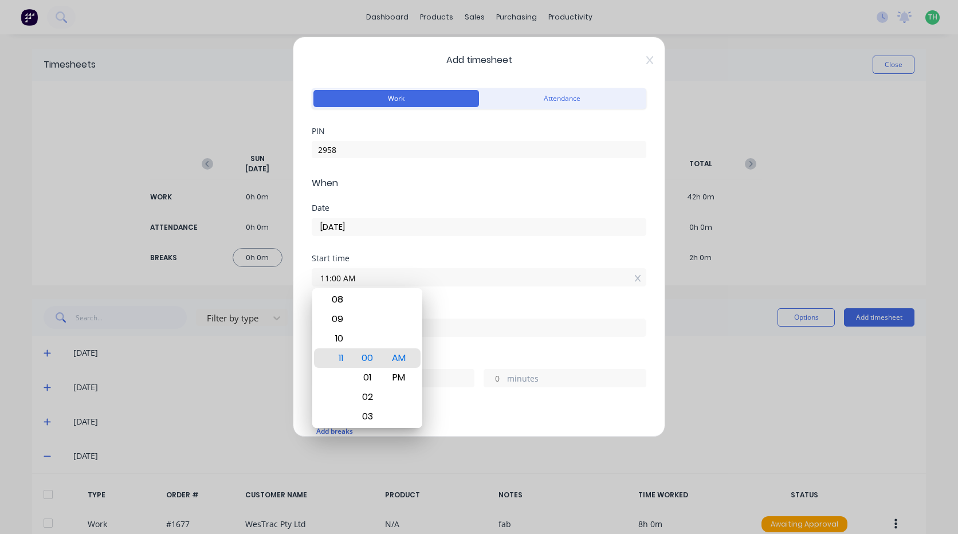
type input "0"
type input "33"
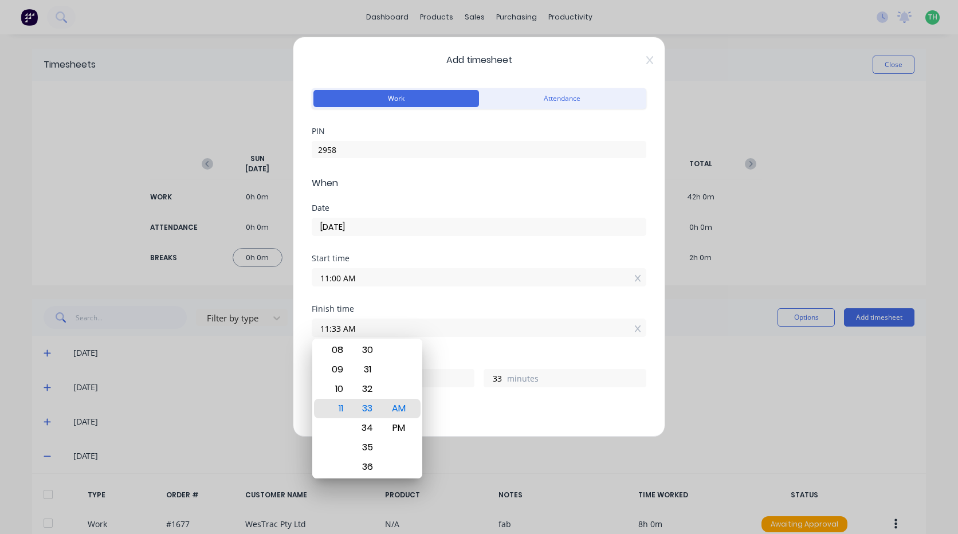
click at [465, 333] on input "11:33 AM" at bounding box center [478, 327] width 333 height 17
drag, startPoint x: 294, startPoint y: 331, endPoint x: 273, endPoint y: 333, distance: 20.7
click at [273, 333] on div "Add timesheet Work Attendance PIN 2958 When Date [DATE] Start time 11:00 AM Fin…" at bounding box center [479, 267] width 958 height 534
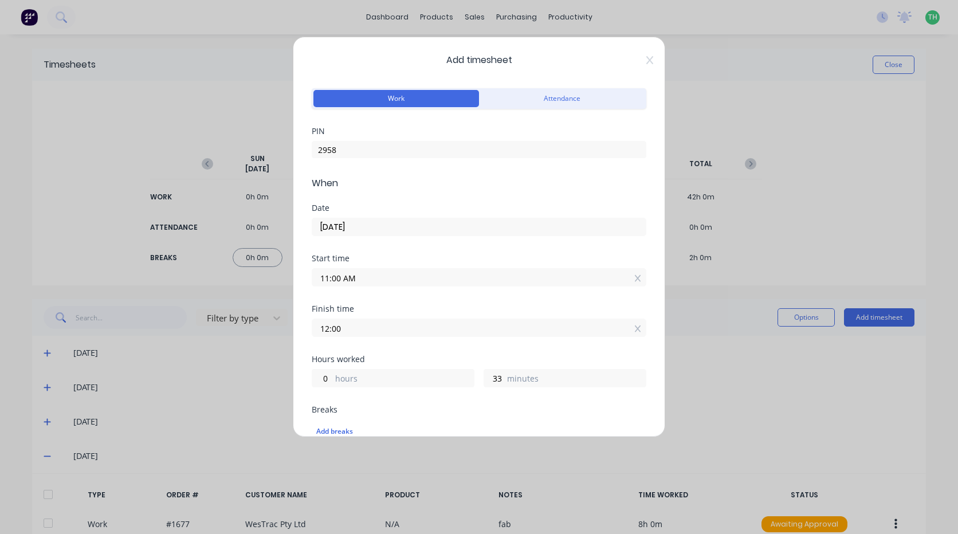
type input "12:00 PM"
type input "1"
type input "0"
click at [426, 347] on div "Finish time 12:00 PM" at bounding box center [479, 330] width 335 height 50
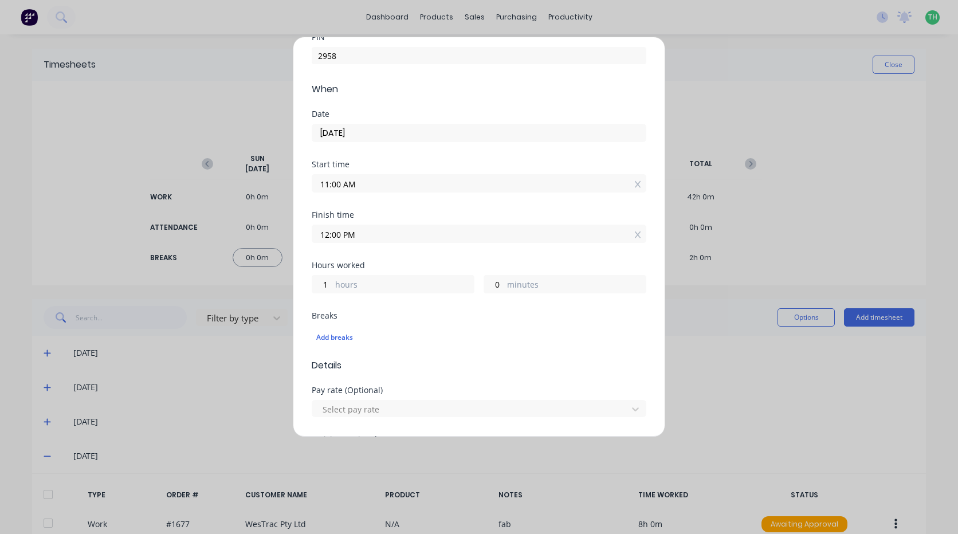
scroll to position [115, 0]
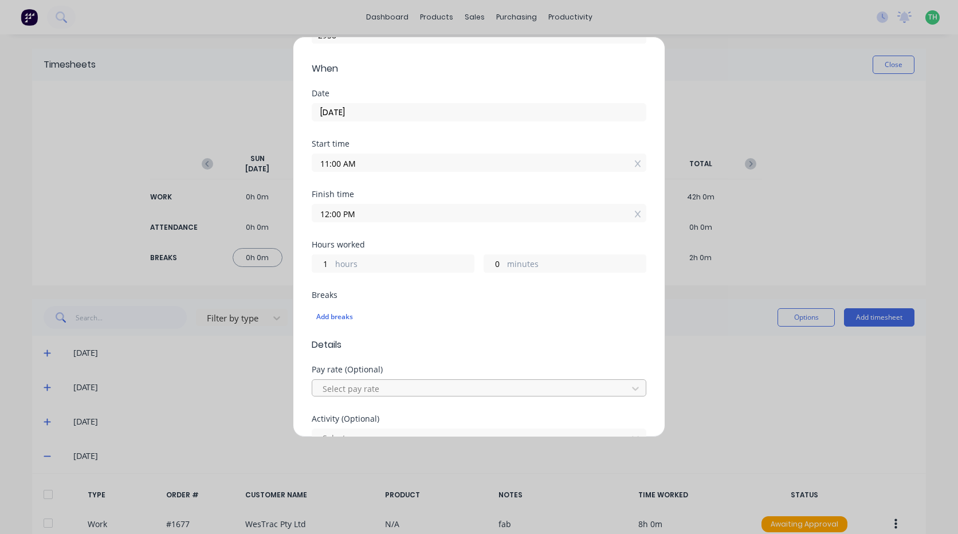
click at [380, 391] on div at bounding box center [471, 389] width 300 height 14
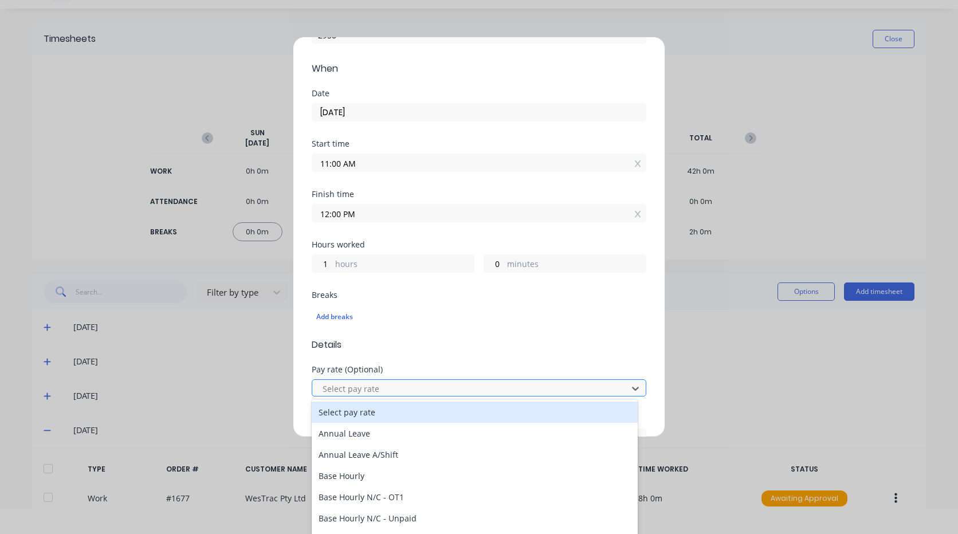
scroll to position [26, 0]
type input "mach"
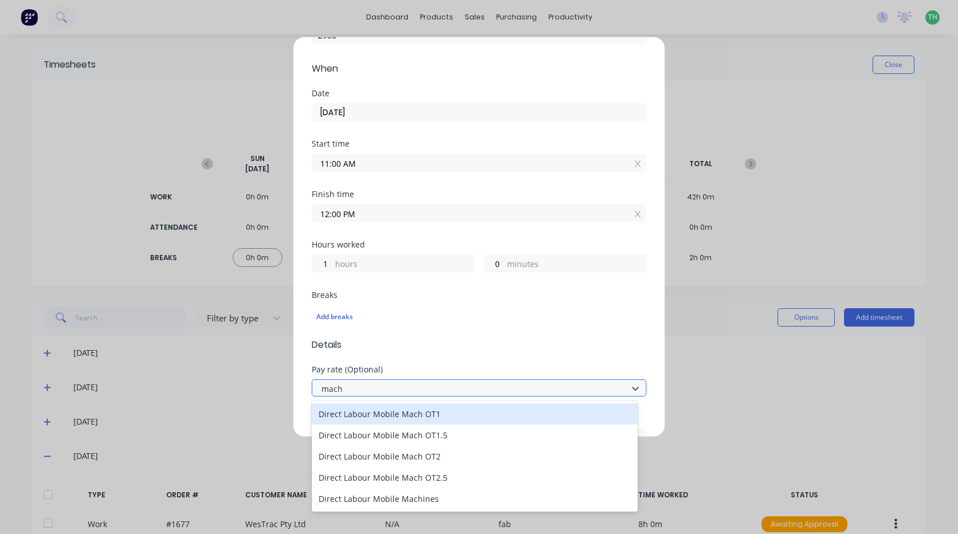
scroll to position [0, 0]
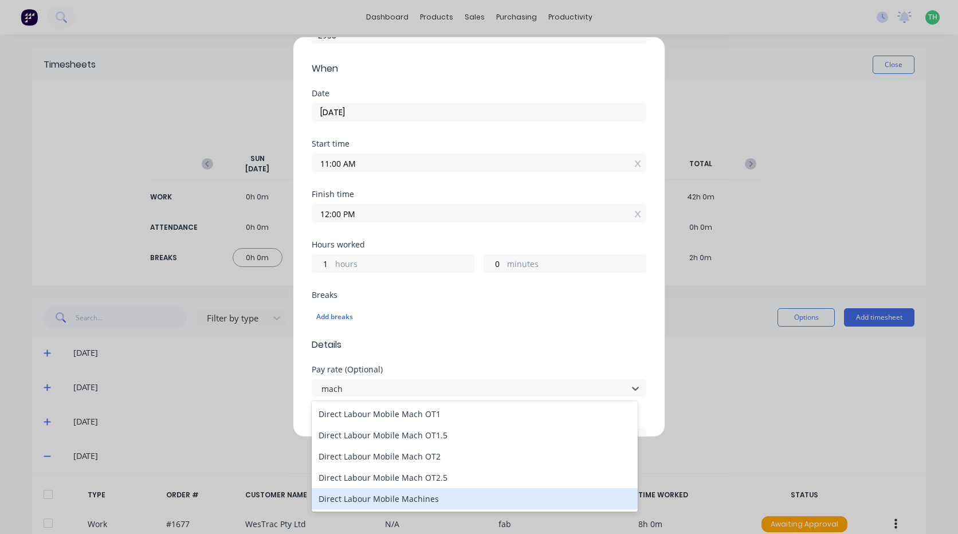
click at [450, 500] on div "Direct Labour Mobile Machines" at bounding box center [475, 498] width 326 height 21
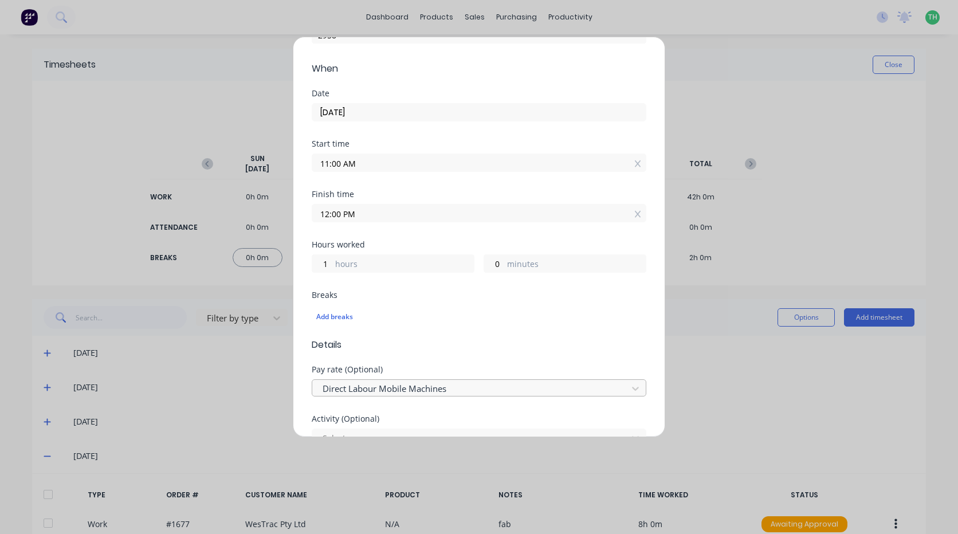
click at [487, 391] on div at bounding box center [471, 389] width 300 height 14
drag, startPoint x: 315, startPoint y: 383, endPoint x: 197, endPoint y: 390, distance: 118.8
click at [197, 390] on div "Add timesheet Work Attendance PIN 2958 When Date [DATE] Start time 11:00 AM Fin…" at bounding box center [479, 267] width 958 height 534
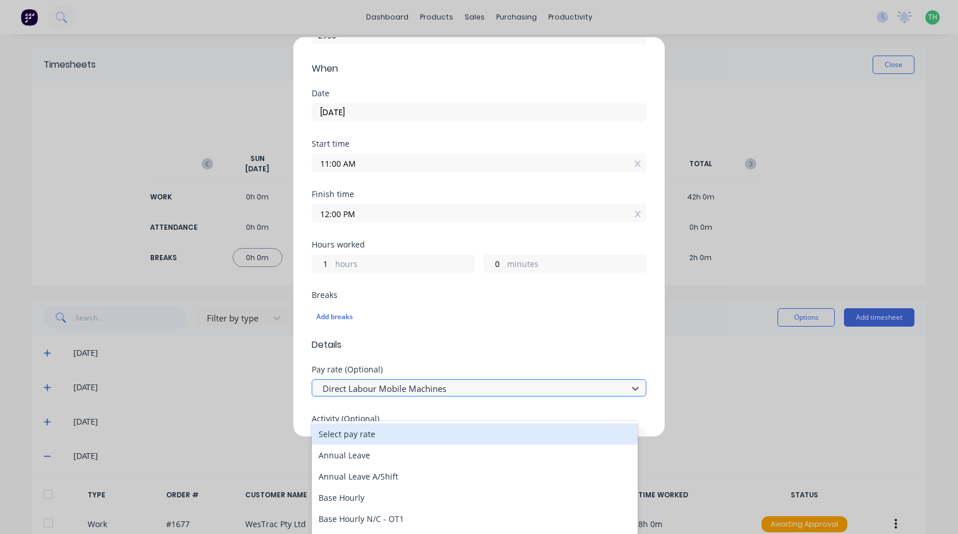
click at [469, 390] on div at bounding box center [471, 389] width 300 height 14
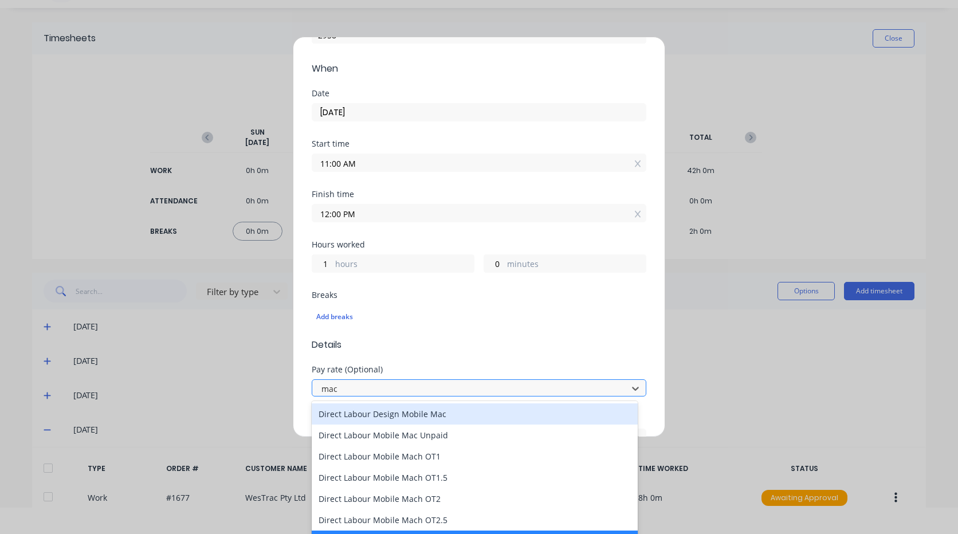
type input "mach"
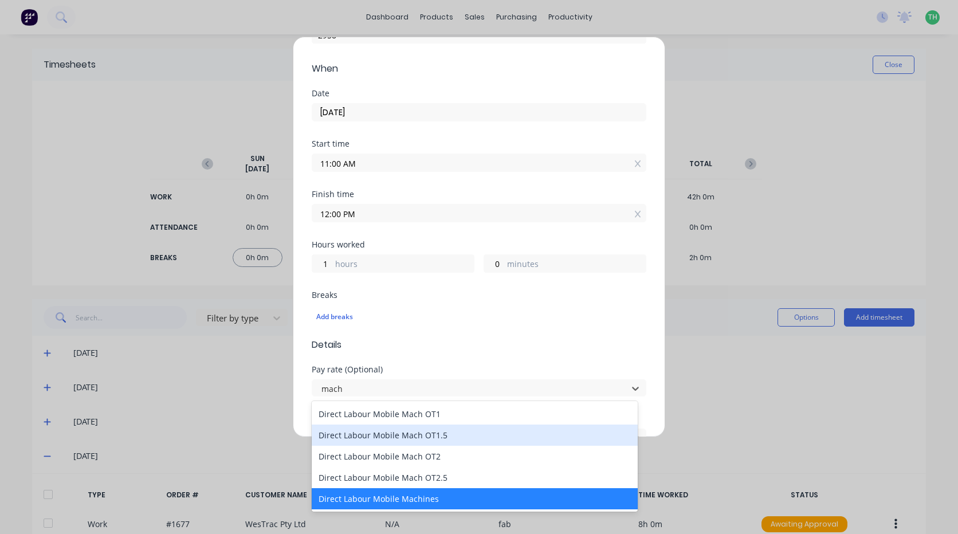
click at [431, 437] on div "Direct Labour Mobile Mach OT1.5" at bounding box center [475, 435] width 326 height 21
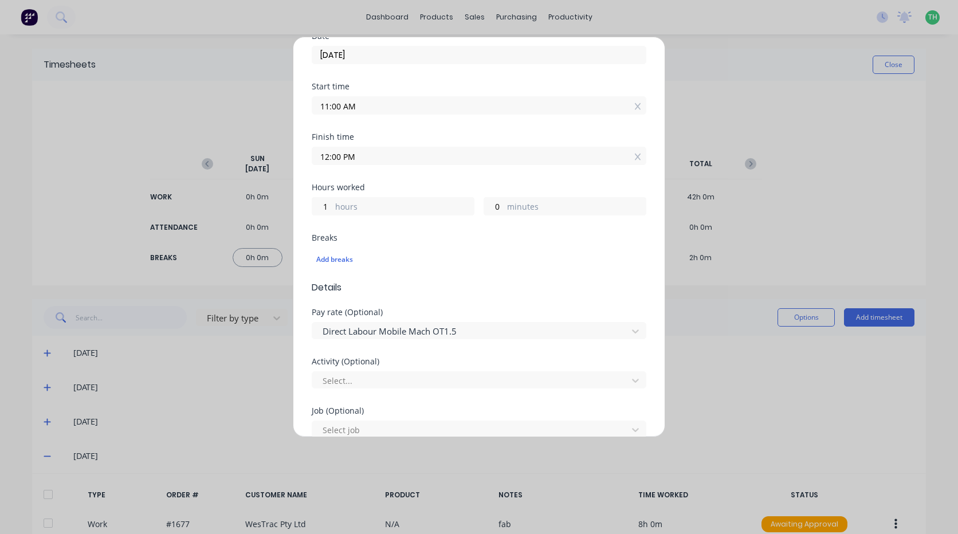
scroll to position [229, 0]
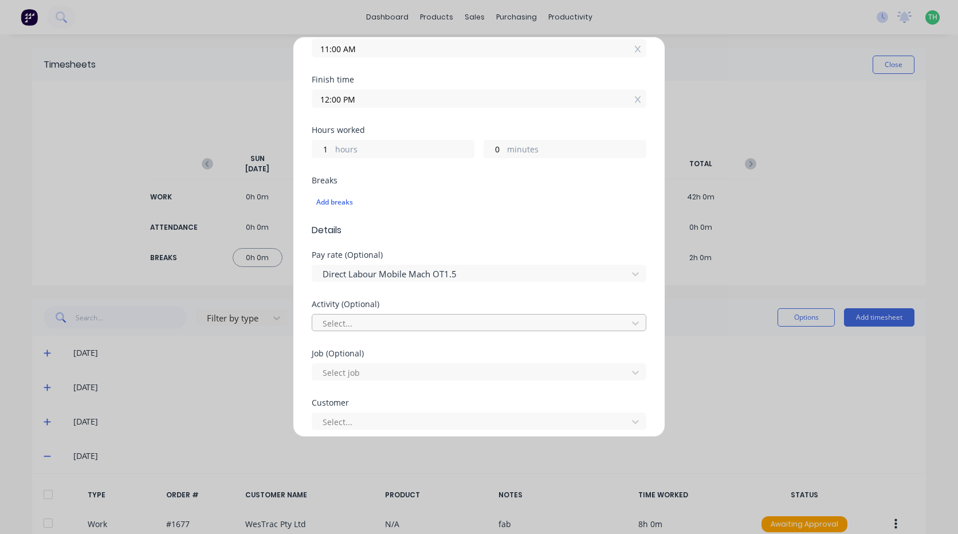
click at [384, 319] on div at bounding box center [471, 323] width 300 height 14
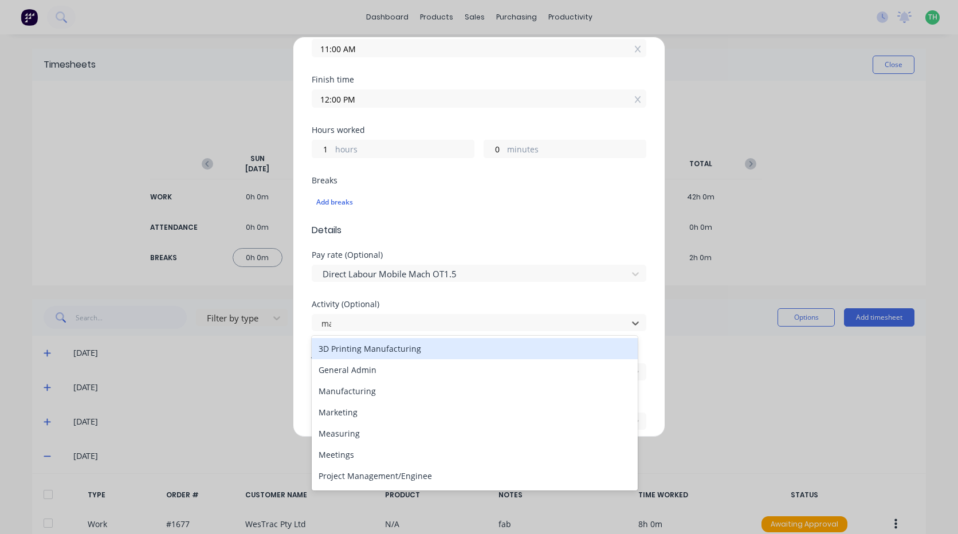
type input "man"
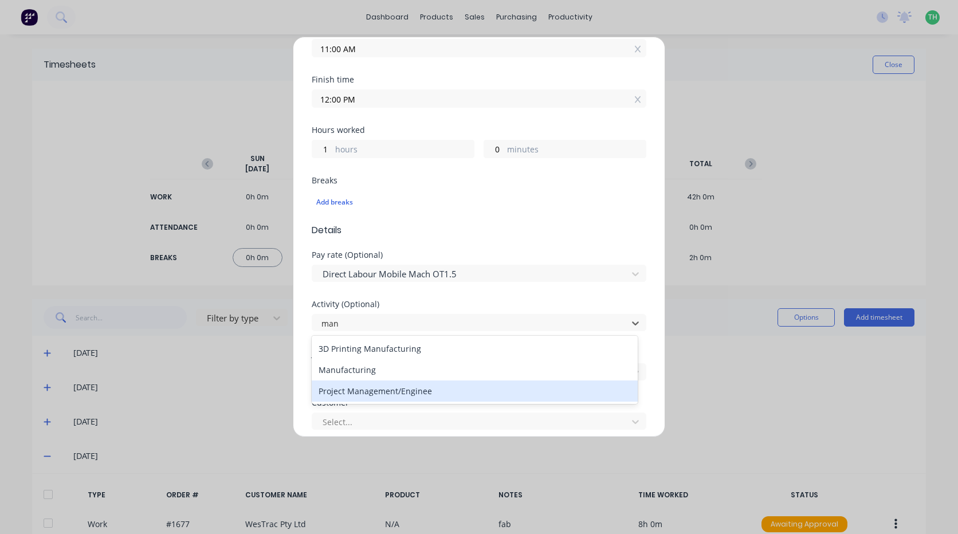
drag, startPoint x: 428, startPoint y: 382, endPoint x: 406, endPoint y: 353, distance: 36.0
click at [427, 381] on div "Project Management/Enginee" at bounding box center [475, 390] width 326 height 21
click at [424, 378] on div at bounding box center [471, 373] width 300 height 14
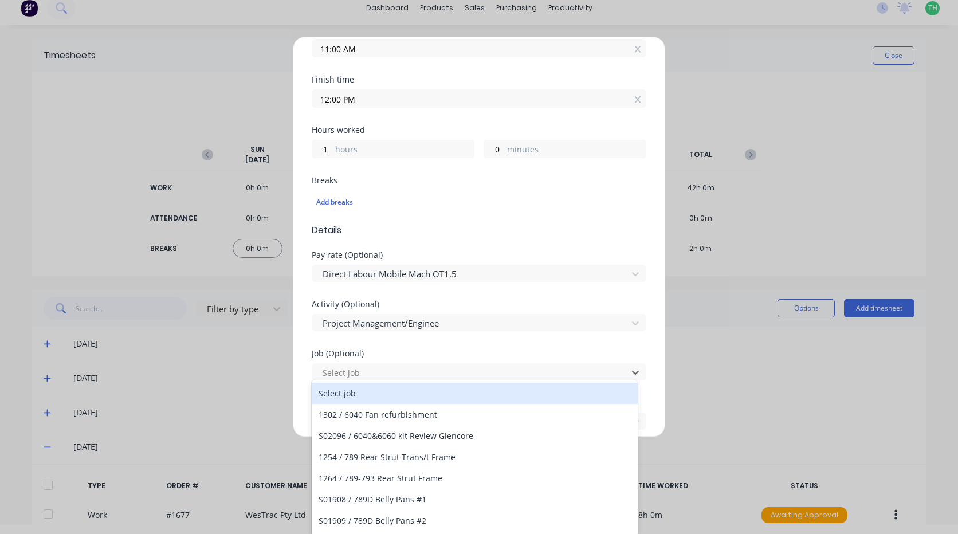
scroll to position [10, 0]
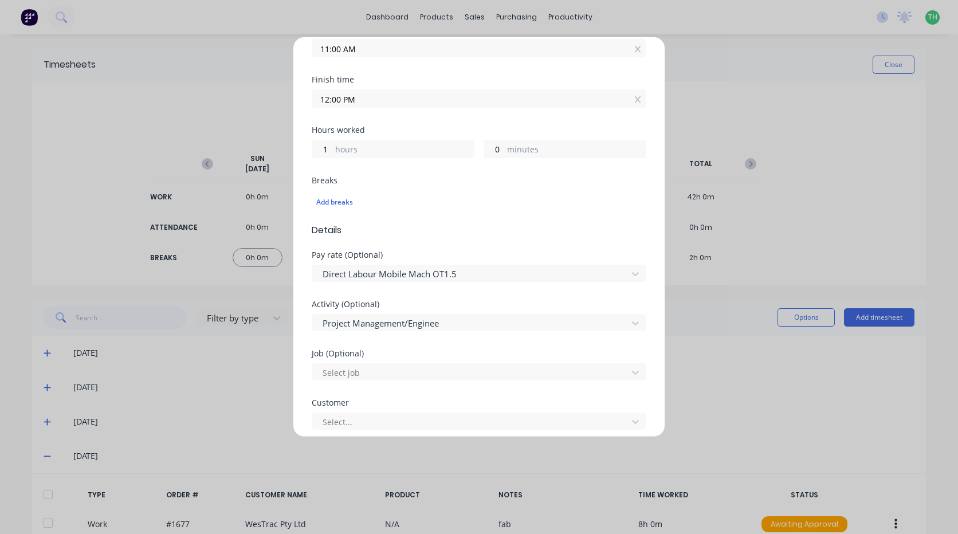
click at [414, 333] on div "Activity (Optional) Project Management/Enginee" at bounding box center [479, 324] width 335 height 49
click at [415, 312] on div "Project Management/Enginee" at bounding box center [479, 321] width 335 height 20
click at [415, 316] on div at bounding box center [471, 323] width 300 height 14
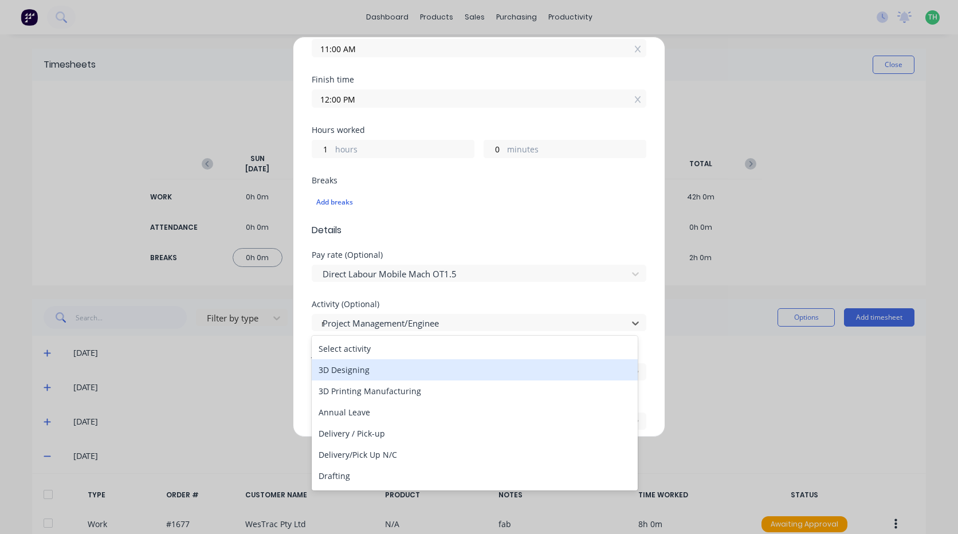
type input "man"
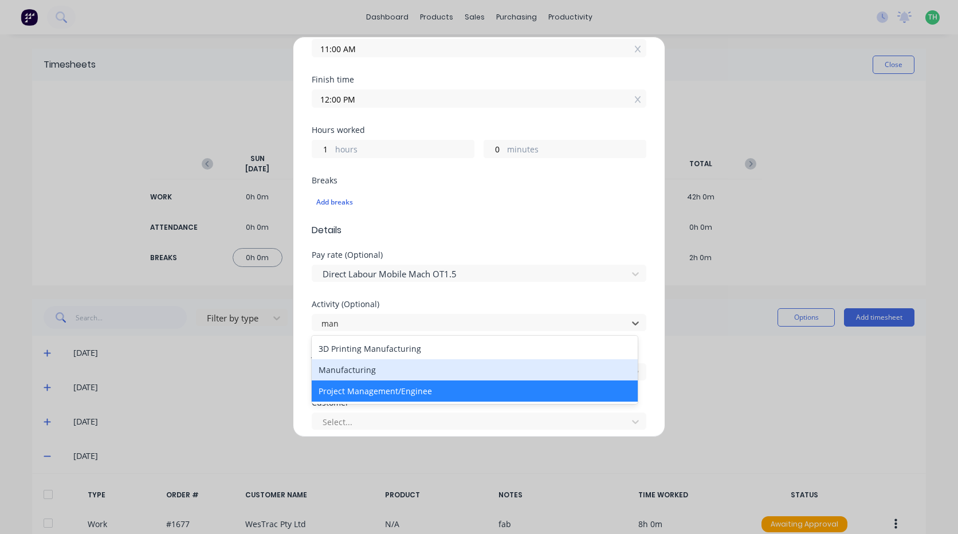
click at [400, 368] on div "Manufacturing" at bounding box center [475, 369] width 326 height 21
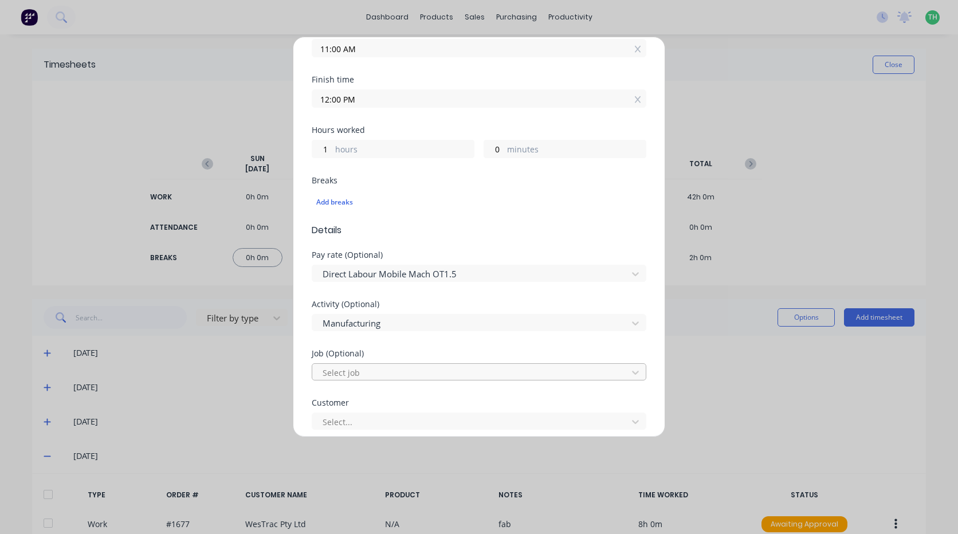
click at [380, 372] on div at bounding box center [471, 373] width 300 height 14
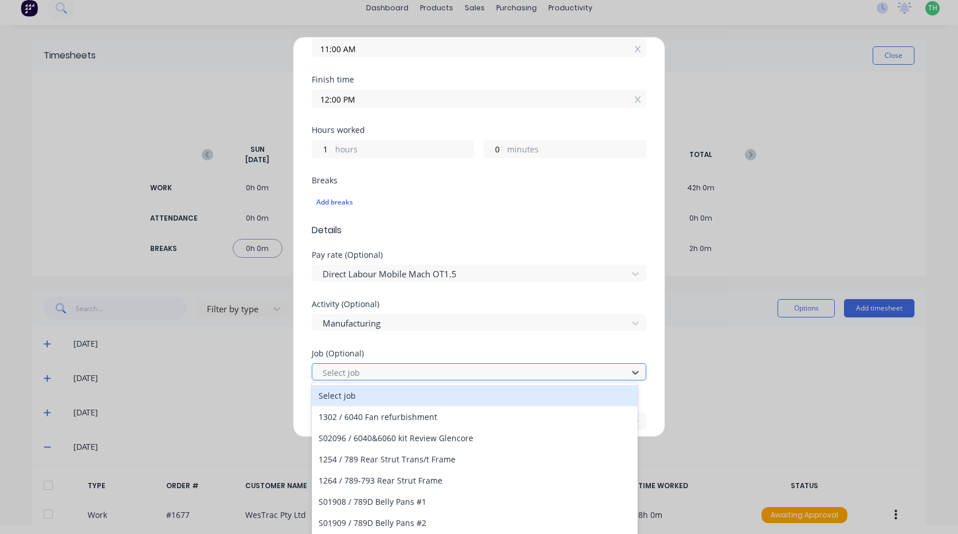
scroll to position [10, 0]
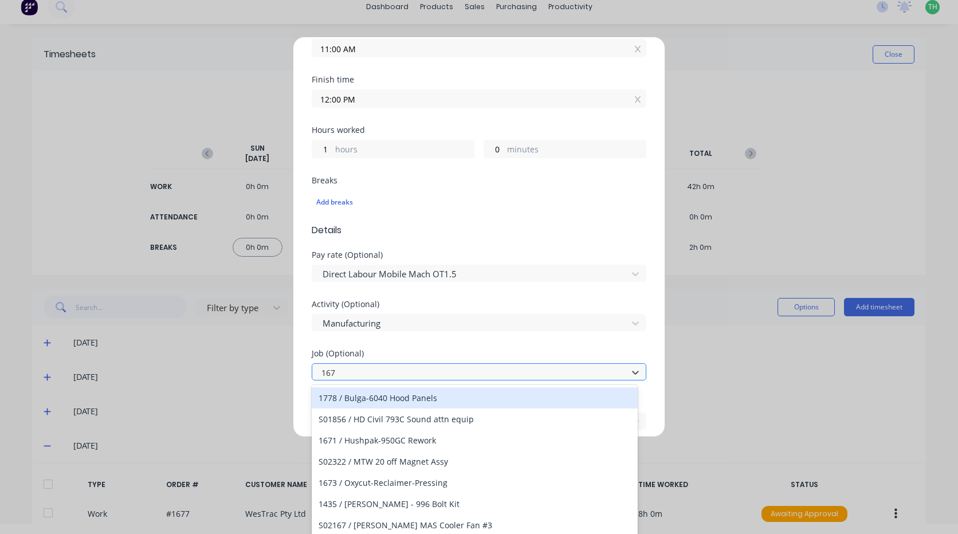
type input "1677"
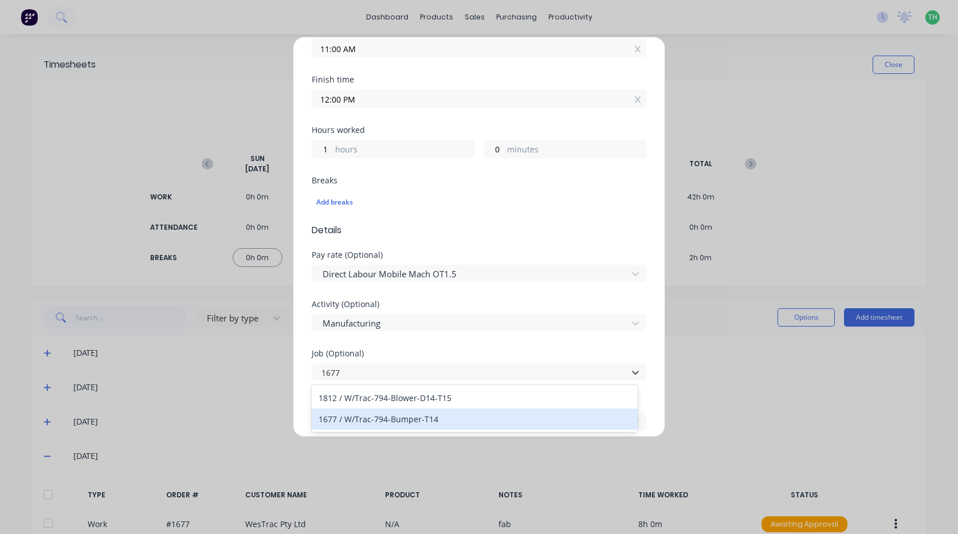
click at [396, 415] on div "1677 / W/Trac-794-Bumper-T14" at bounding box center [475, 419] width 326 height 21
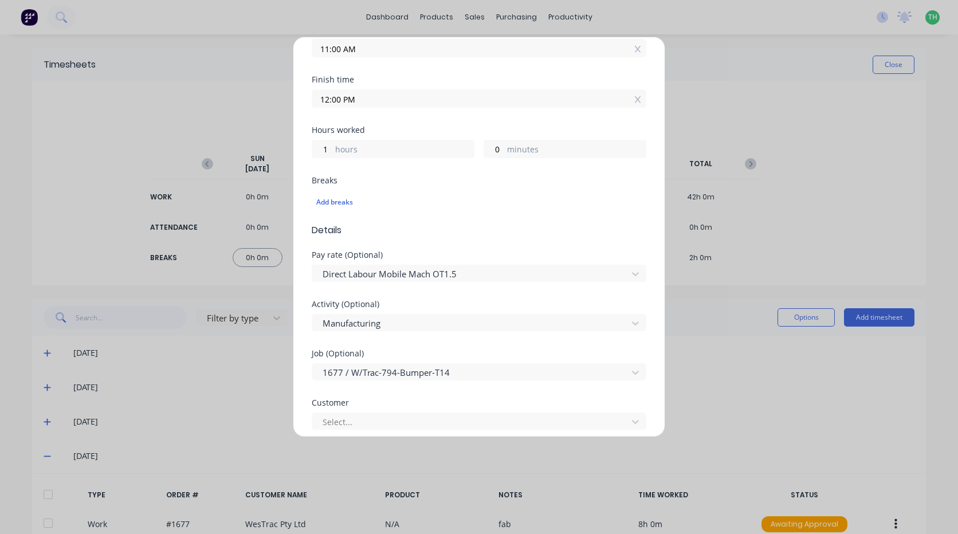
scroll to position [286, 0]
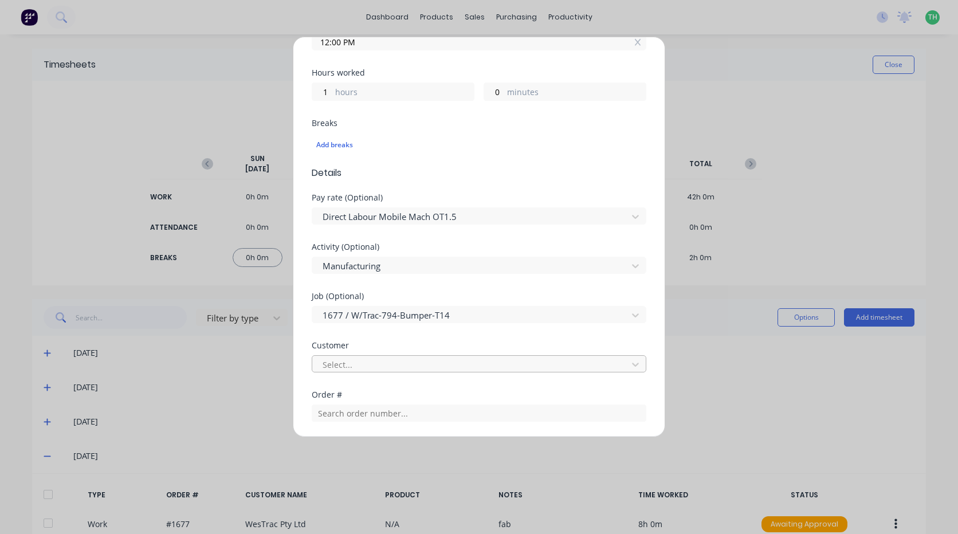
click at [363, 371] on div "Customer Select..." at bounding box center [479, 365] width 335 height 49
click at [363, 370] on div at bounding box center [471, 365] width 300 height 14
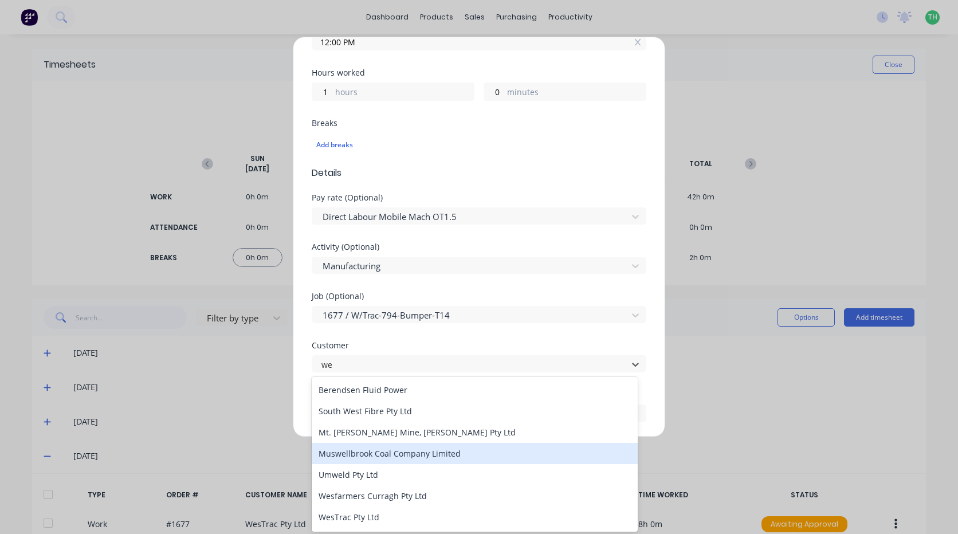
type input "[PERSON_NAME]"
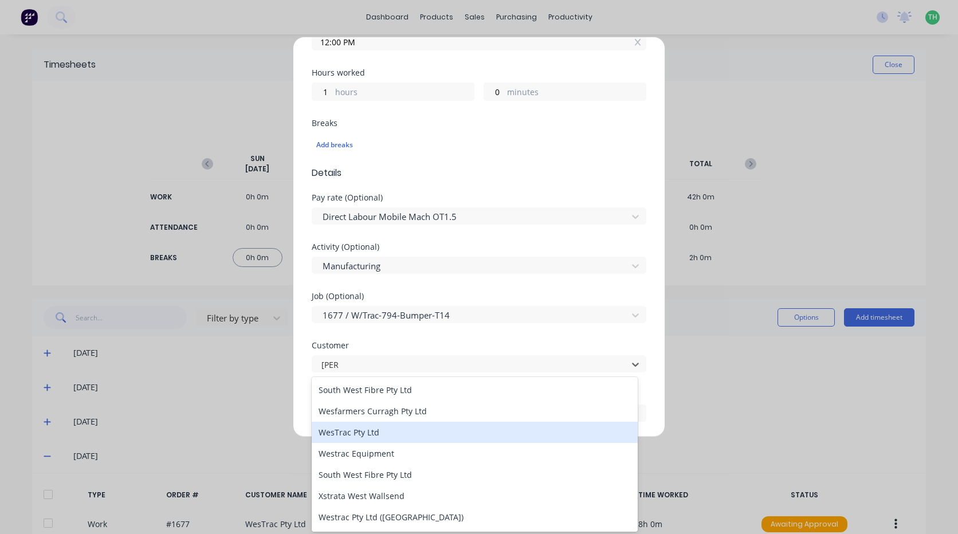
click at [365, 431] on div "WesTrac Pty Ltd" at bounding box center [475, 432] width 326 height 21
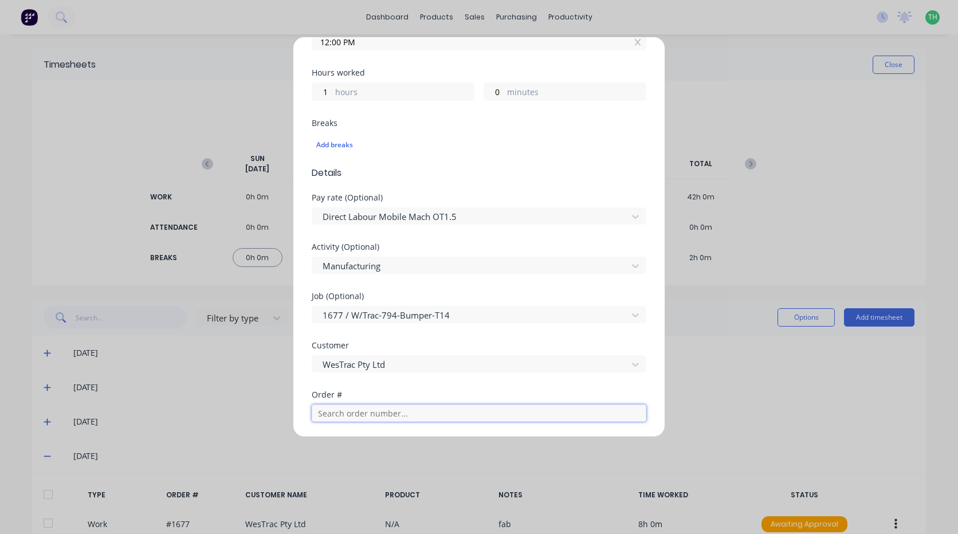
click at [372, 414] on input "text" at bounding box center [479, 413] width 335 height 17
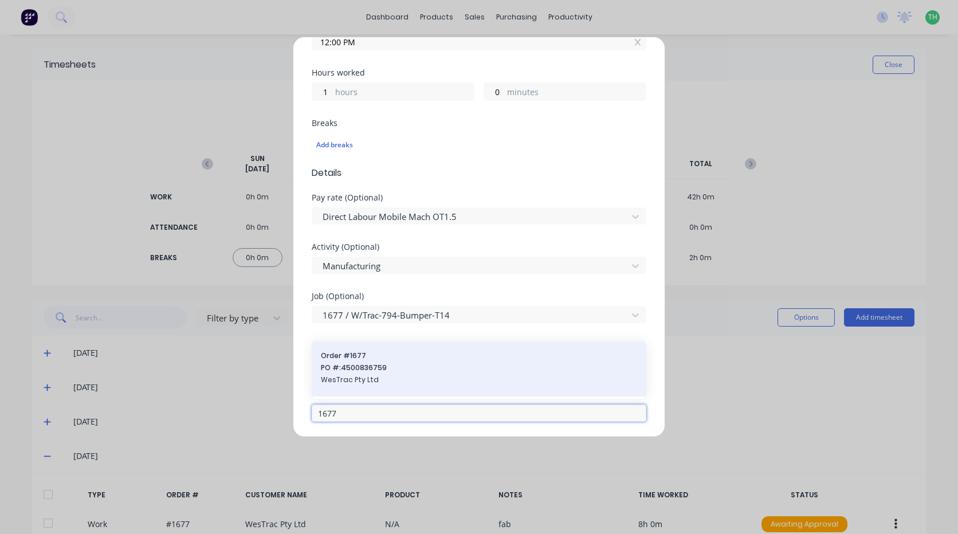
type input "1677"
click at [401, 380] on span "WesTrac Pty Ltd" at bounding box center [479, 380] width 316 height 10
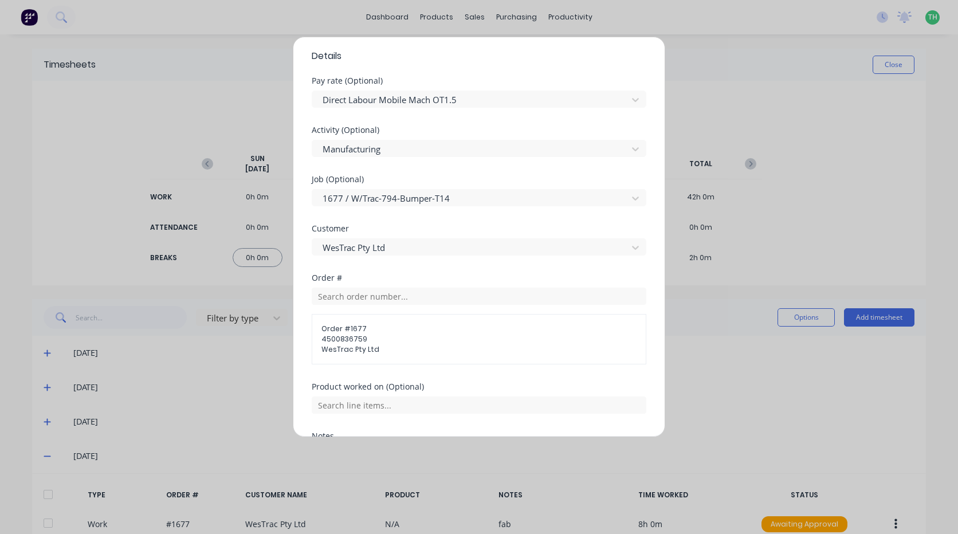
scroll to position [458, 0]
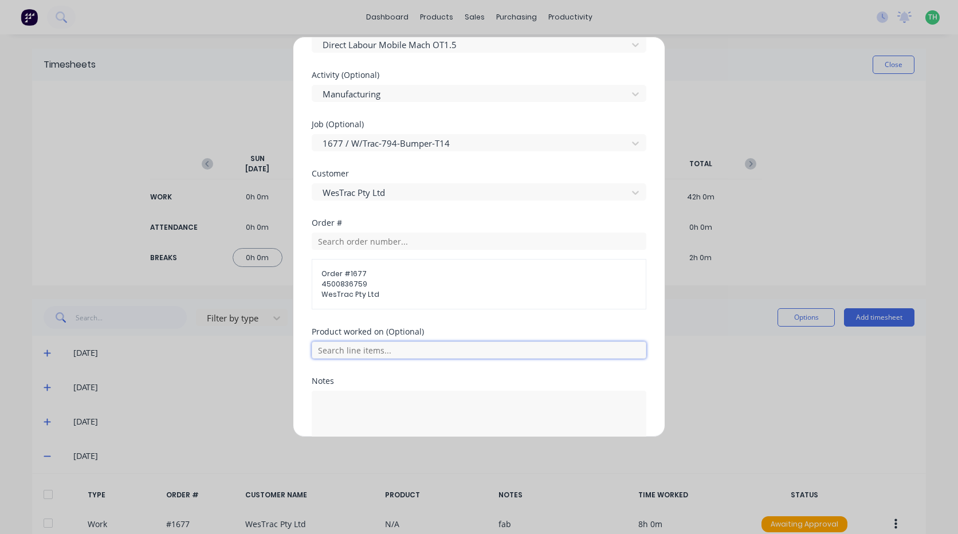
click at [358, 346] on input "text" at bounding box center [479, 349] width 335 height 17
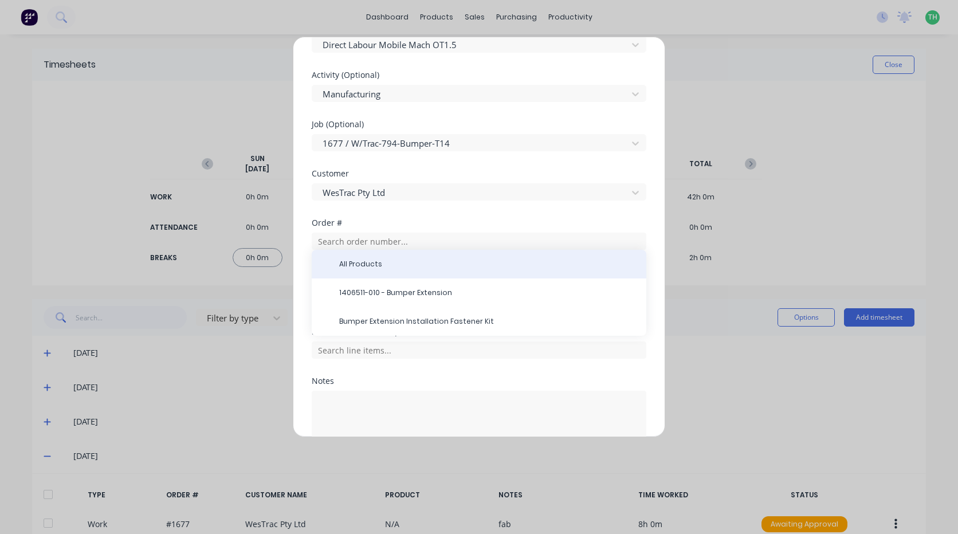
click at [359, 254] on div "All Products" at bounding box center [479, 264] width 335 height 29
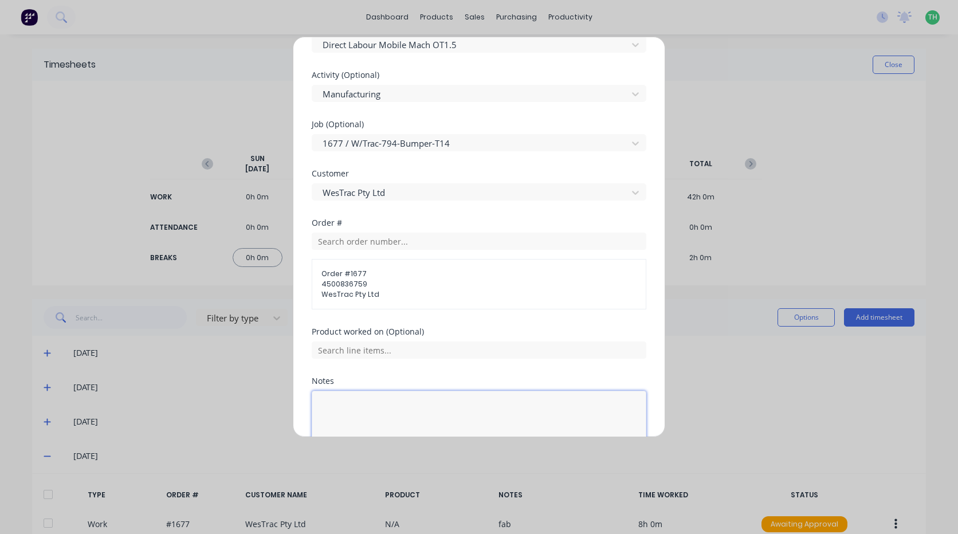
click at [389, 415] on textarea at bounding box center [479, 421] width 335 height 61
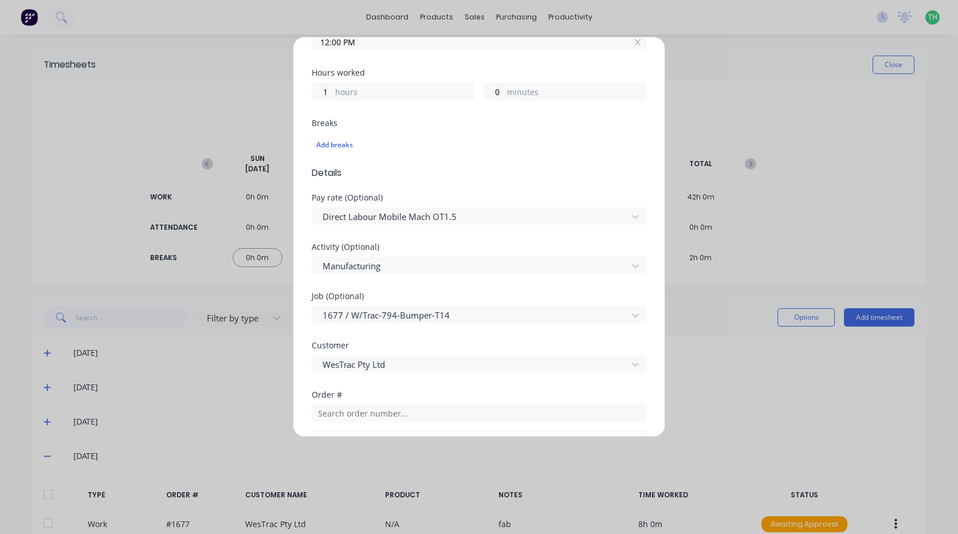
scroll to position [526, 0]
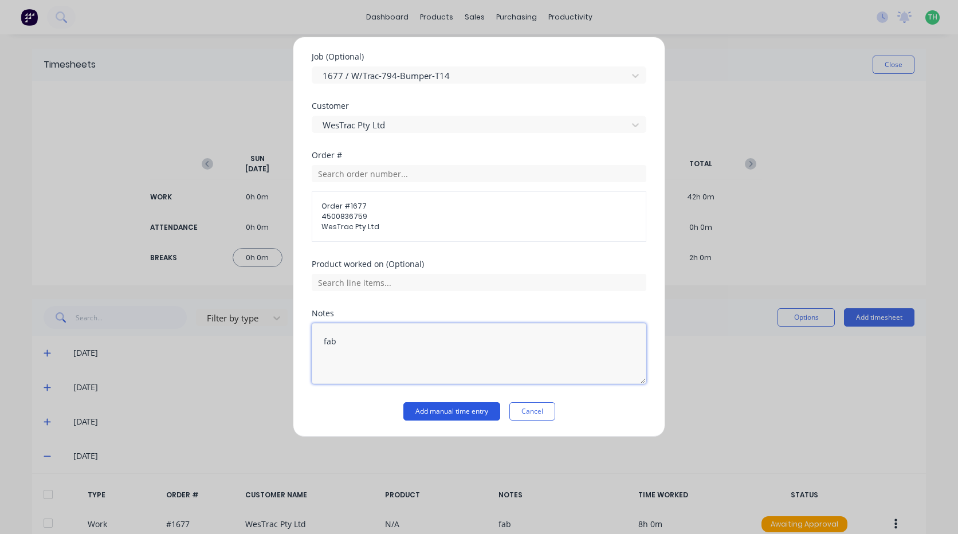
type textarea "fab"
click at [470, 408] on button "Add manual time entry" at bounding box center [451, 411] width 97 height 18
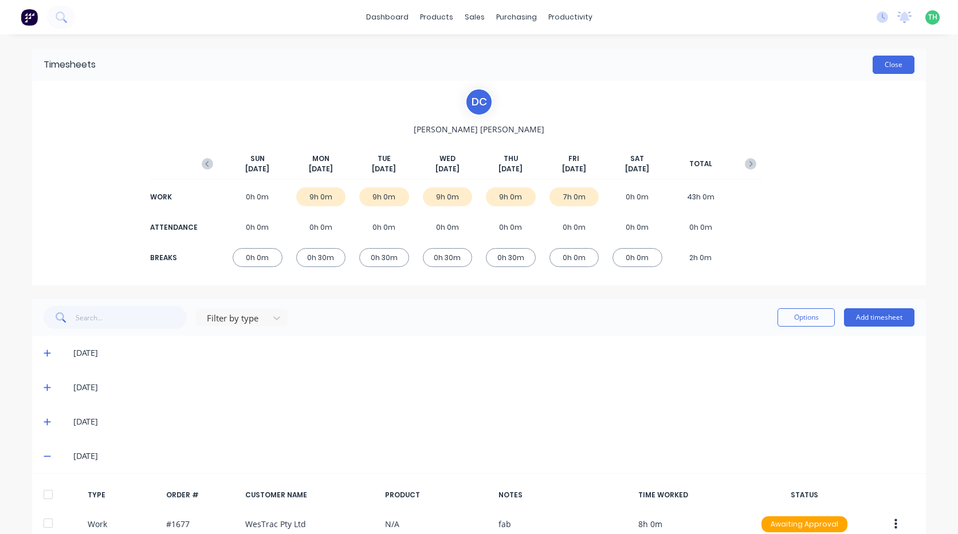
click at [874, 65] on button "Close" at bounding box center [894, 65] width 42 height 18
